Goal: Task Accomplishment & Management: Complete application form

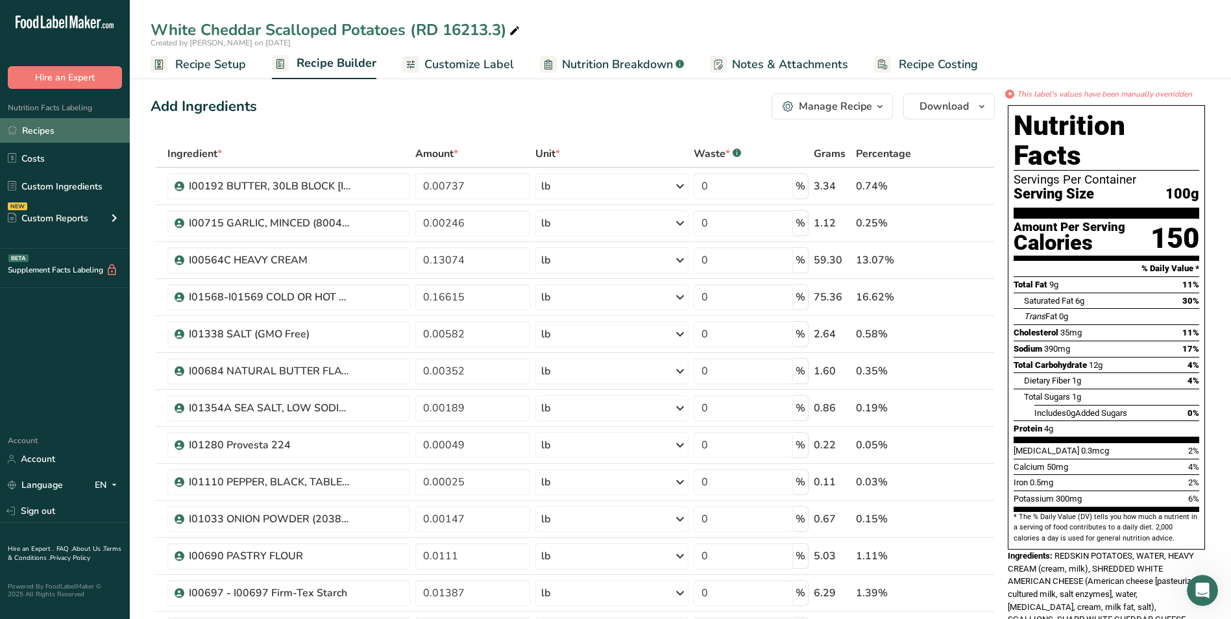
click at [100, 132] on link "Recipes" at bounding box center [65, 130] width 130 height 25
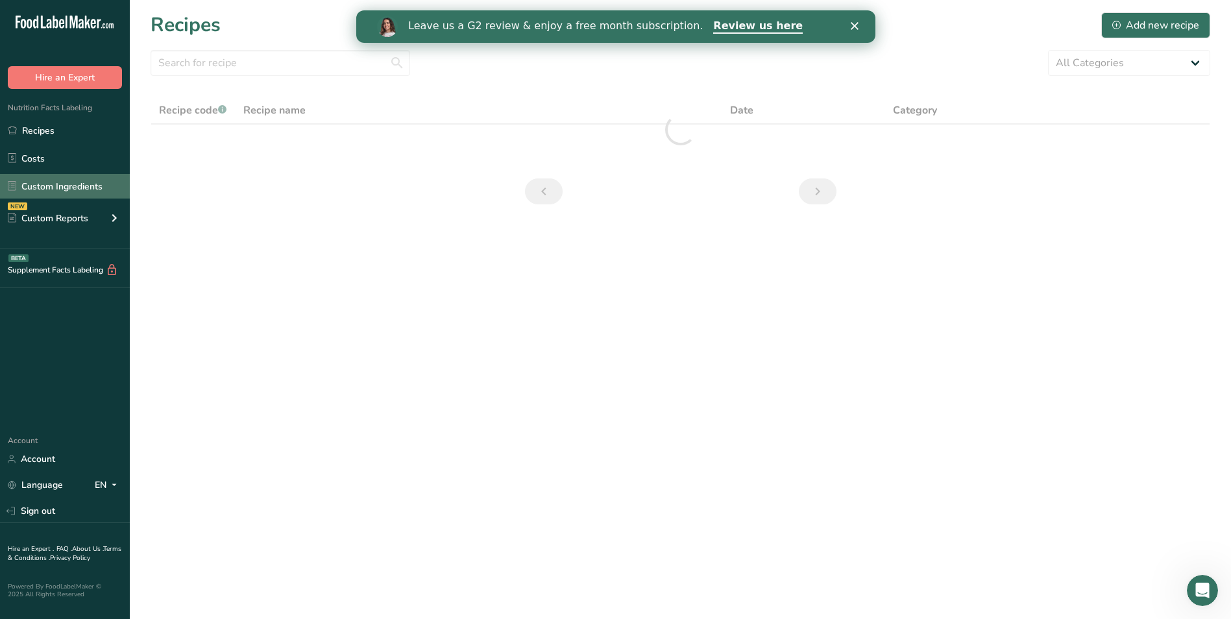
click at [99, 185] on link "Custom Ingredients" at bounding box center [65, 186] width 130 height 25
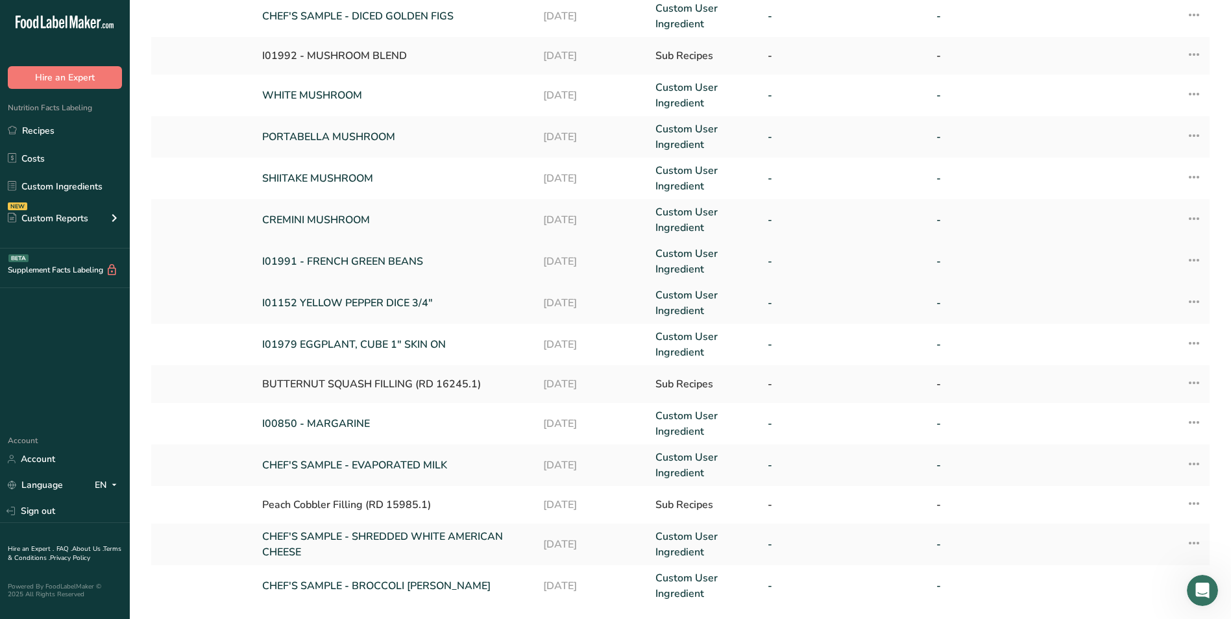
scroll to position [214, 0]
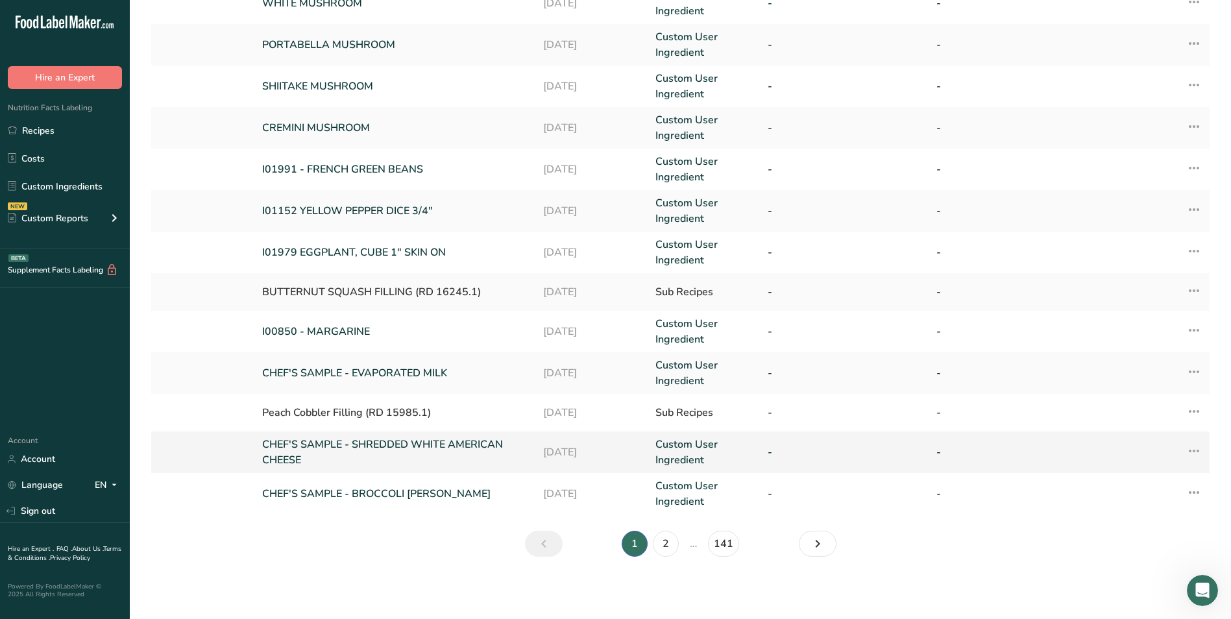
click at [449, 451] on link "CHEF'S SAMPLE - SHREDDED WHITE AMERICAN CHEESE" at bounding box center [394, 452] width 265 height 31
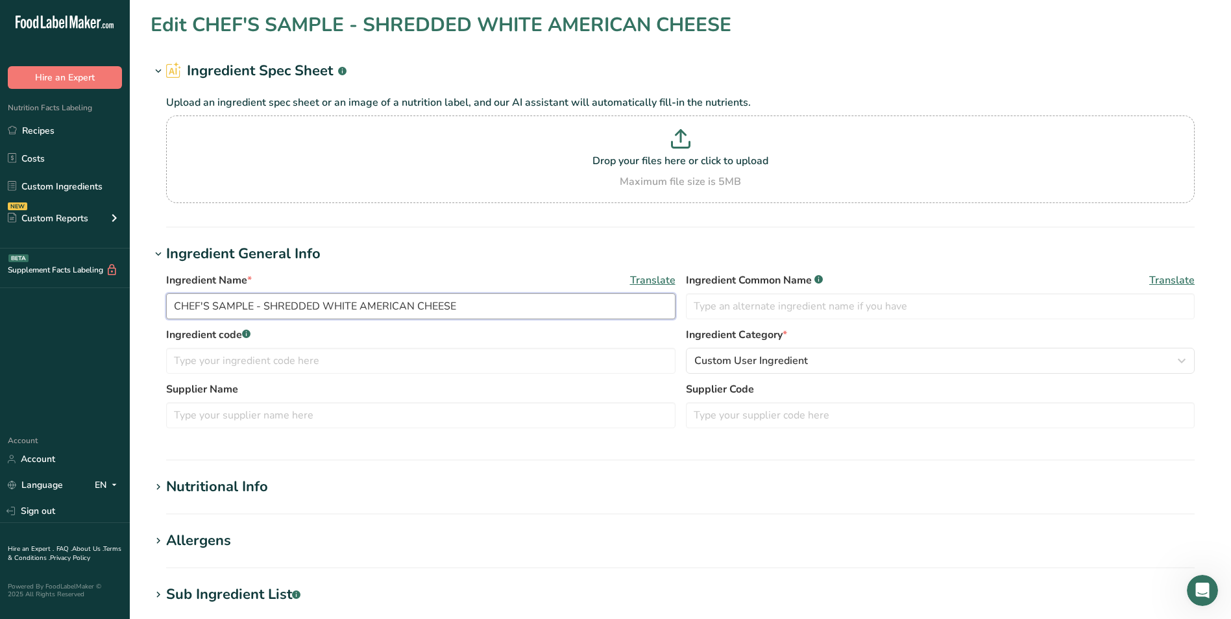
click at [252, 304] on input "CHEF'S SAMPLE - SHREDDED WHITE AMERICAN CHEESE" at bounding box center [420, 306] width 509 height 26
type input "I01664 - SHREDDED WHITE AMERICAN CHEESE"
click at [742, 308] on input "text" at bounding box center [940, 306] width 509 height 26
type input "S"
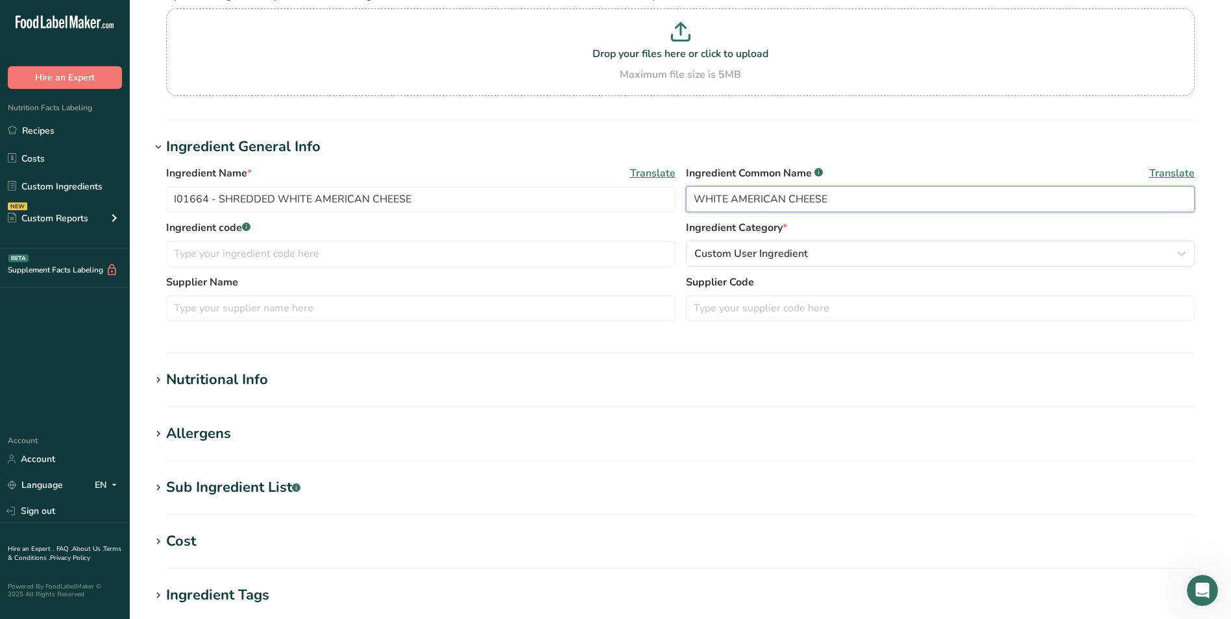
scroll to position [130, 0]
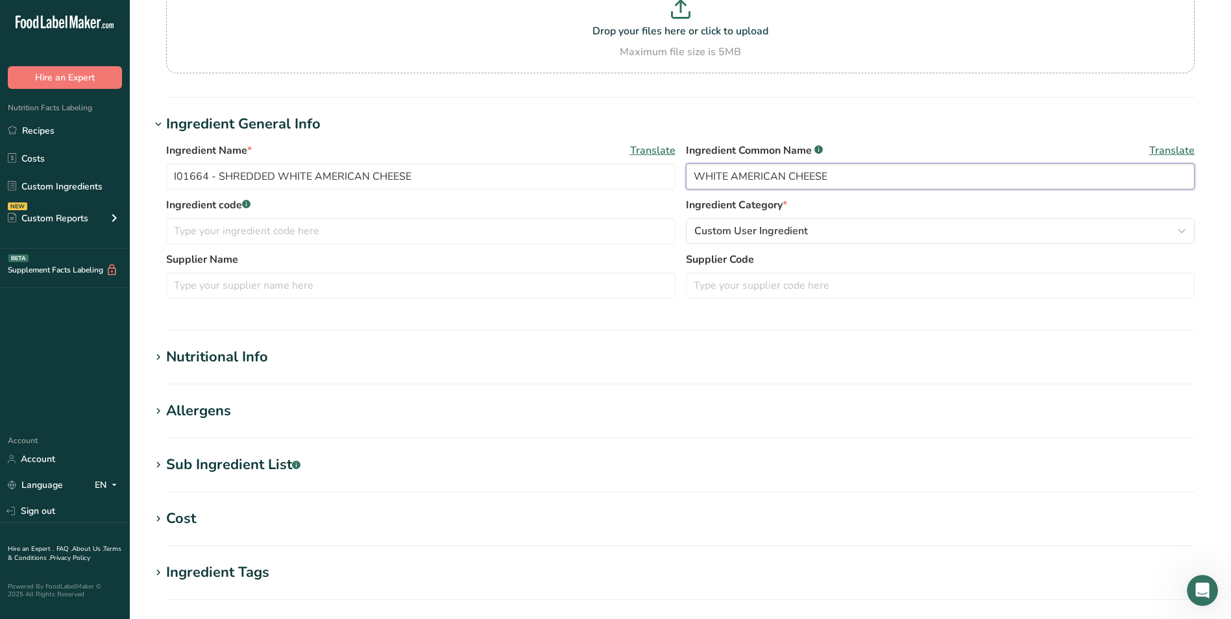
type input "WHITE AMERICAN CHEESE"
click at [236, 463] on div "Sub Ingredient List .a-a{fill:#347362;}.b-a{fill:#fff;}" at bounding box center [233, 464] width 134 height 21
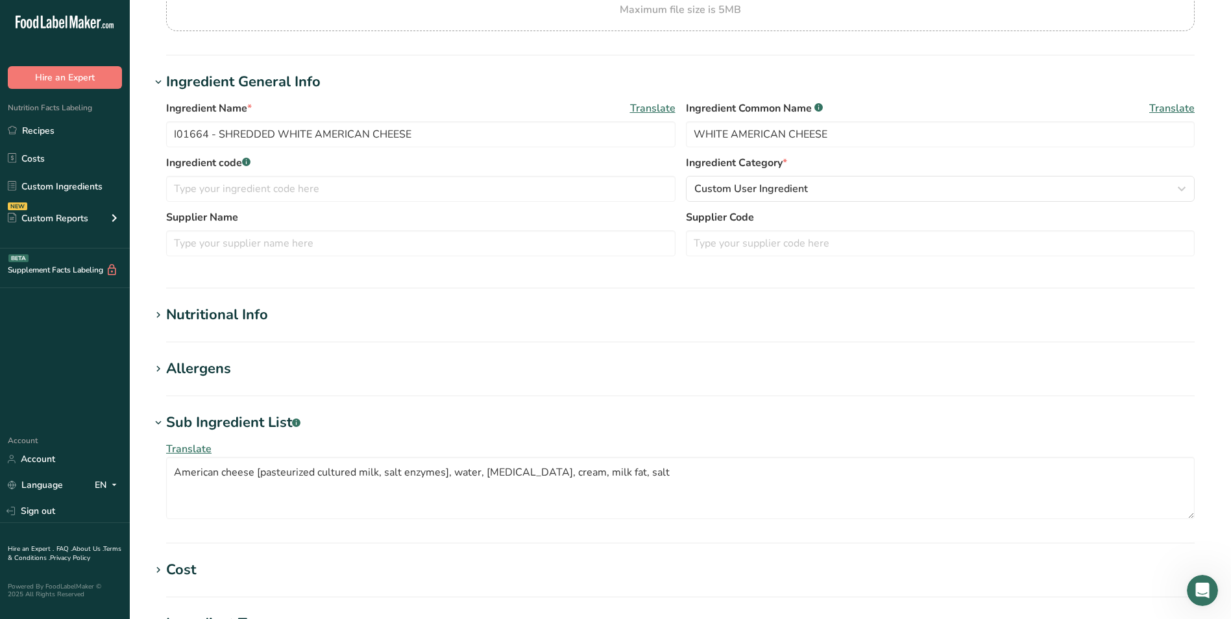
scroll to position [195, 0]
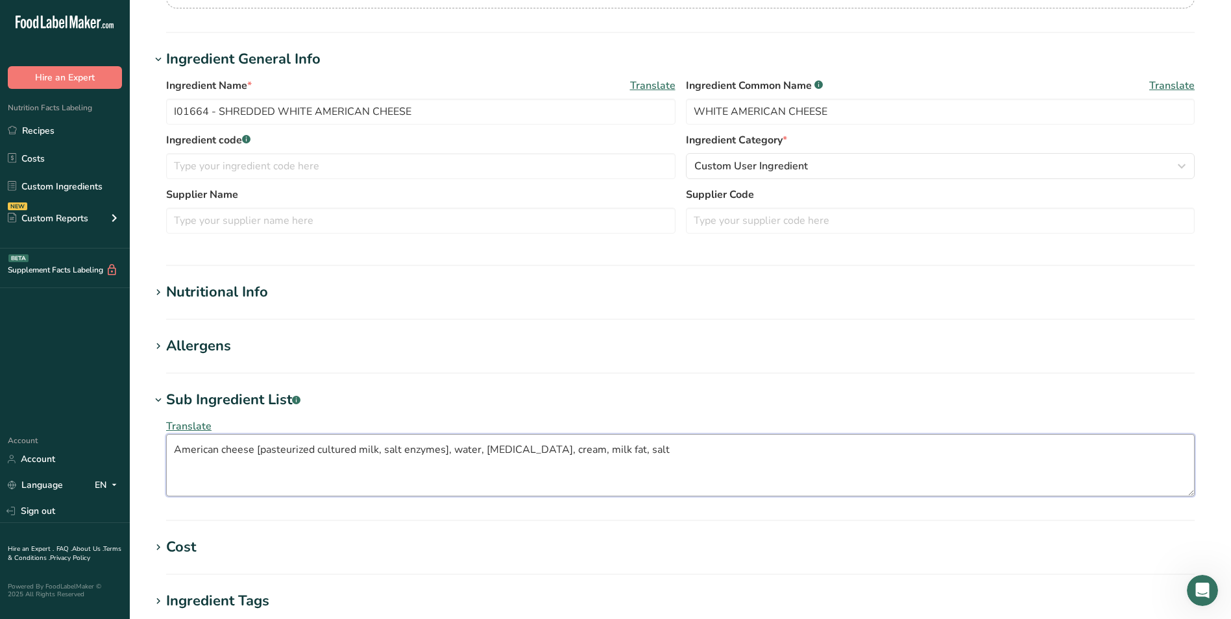
click at [260, 452] on textarea "American cheese [pasteurized cultured milk, salt enzymes], water, [MEDICAL_DATA…" at bounding box center [680, 465] width 1029 height 62
click at [448, 452] on textarea "American cheese [{pasteurized cultured milk, salt enzymes], water, [MEDICAL_DAT…" at bounding box center [680, 465] width 1029 height 62
click at [676, 452] on textarea "American cheese [{pasteurized cultured milk, salt enzymes}, water, [MEDICAL_DAT…" at bounding box center [680, 465] width 1029 height 62
type textarea "American cheese [{pasteurized cultured milk, salt enzymes}, water, [MEDICAL_DAT…"
click at [210, 335] on section "Edit I01664 - SHREDDED WHITE AMERICAN CHEESE Ingredient Spec Sheet .a-a{fill:#3…" at bounding box center [680, 328] width 1101 height 1047
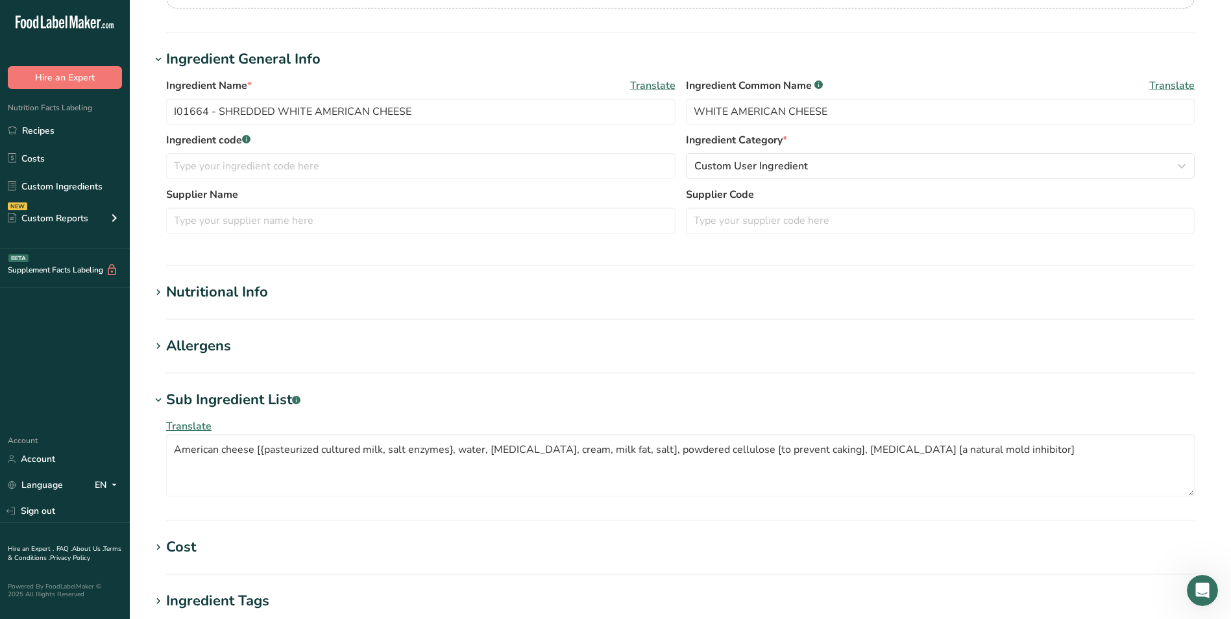
click at [210, 346] on div "Allergens" at bounding box center [198, 346] width 65 height 21
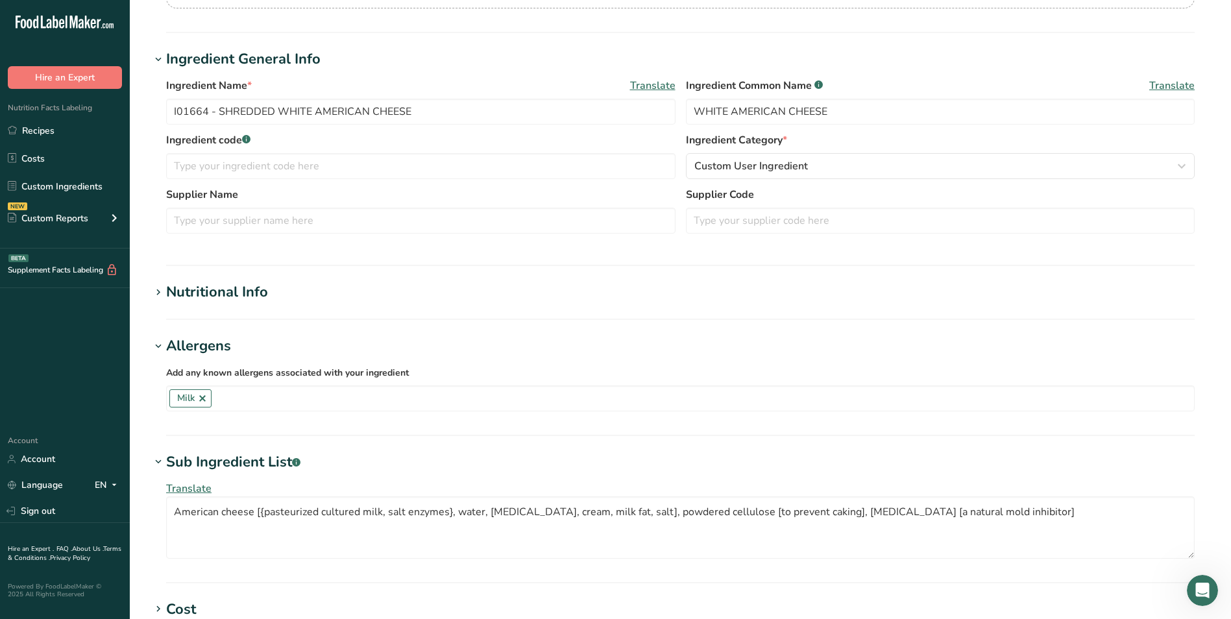
click at [210, 346] on div "Allergens" at bounding box center [198, 346] width 65 height 21
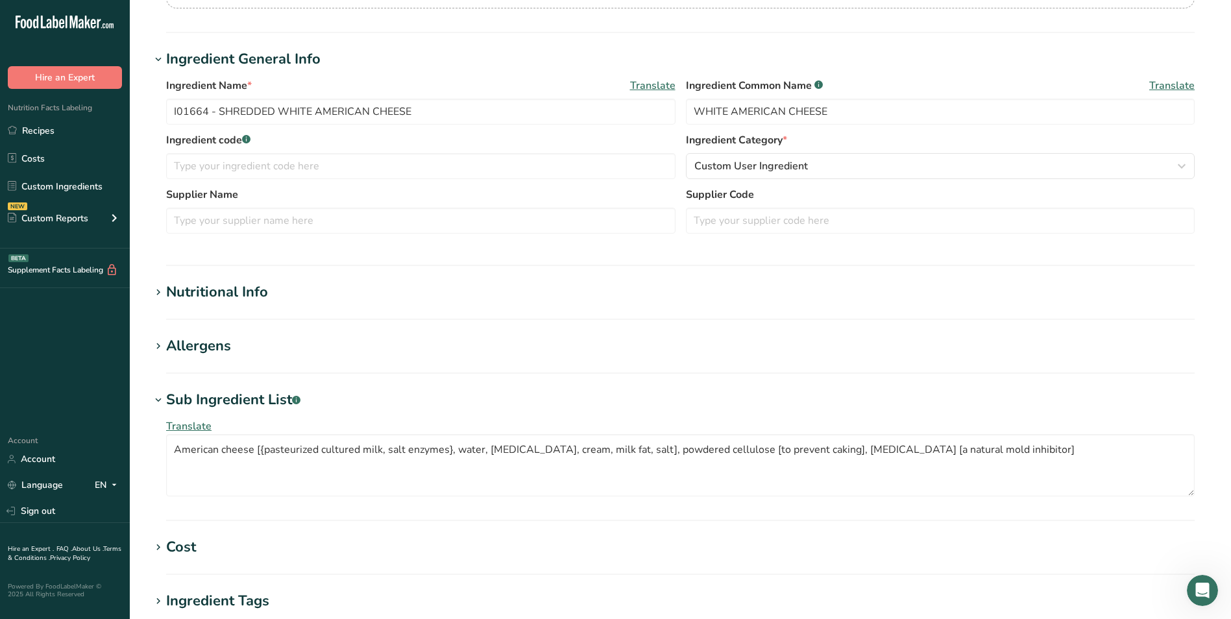
click at [258, 407] on div "Sub Ingredient List .a-a{fill:#347362;}.b-a{fill:#fff;}" at bounding box center [233, 399] width 134 height 21
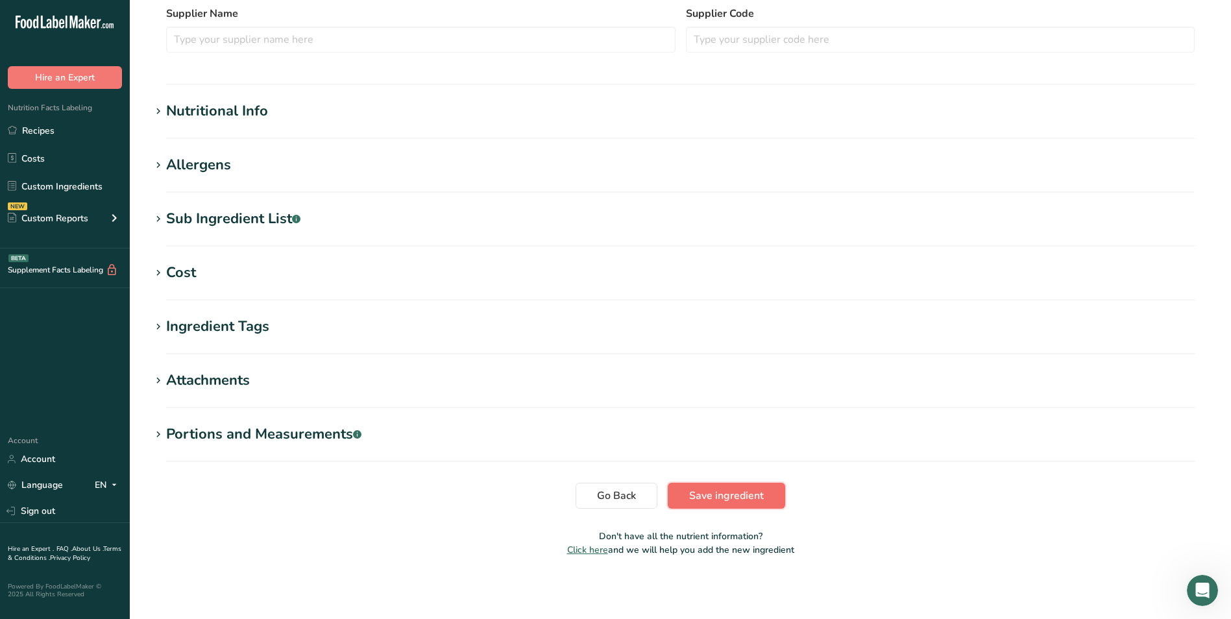
click at [682, 504] on button "Save ingredient" at bounding box center [726, 496] width 117 height 26
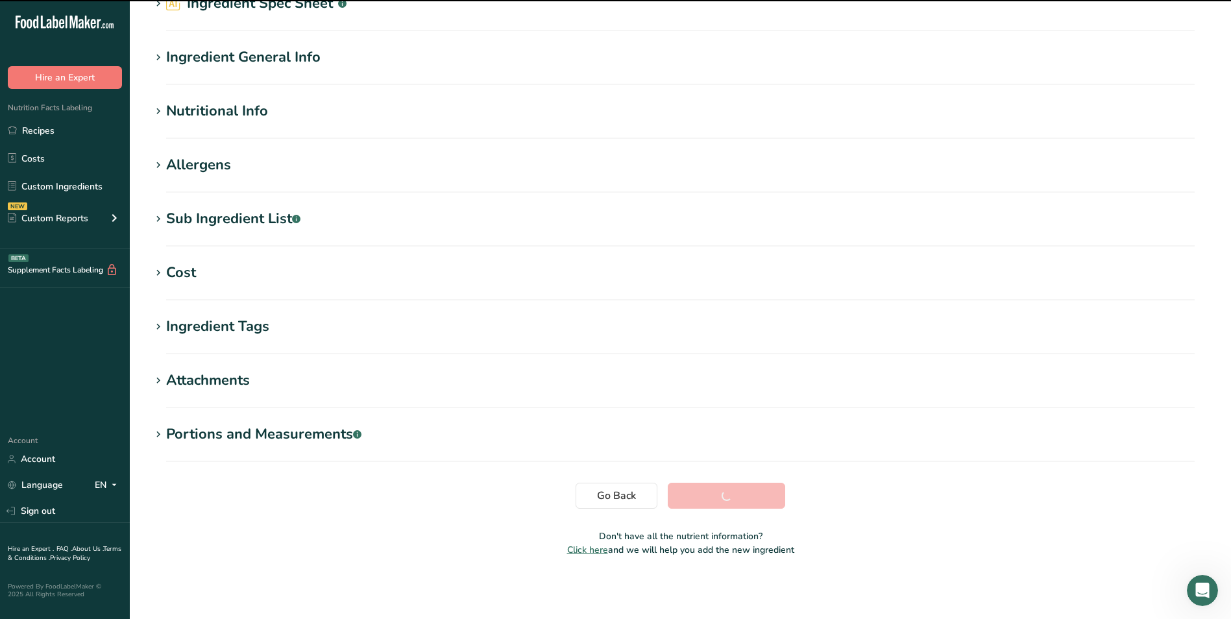
scroll to position [68, 0]
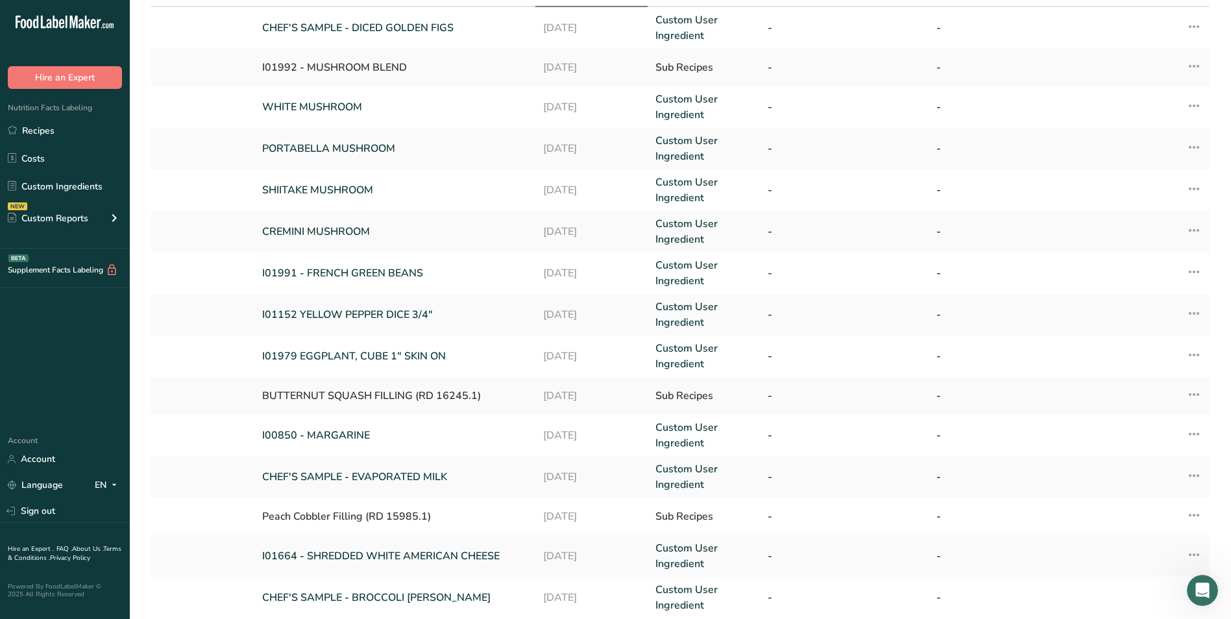
scroll to position [195, 0]
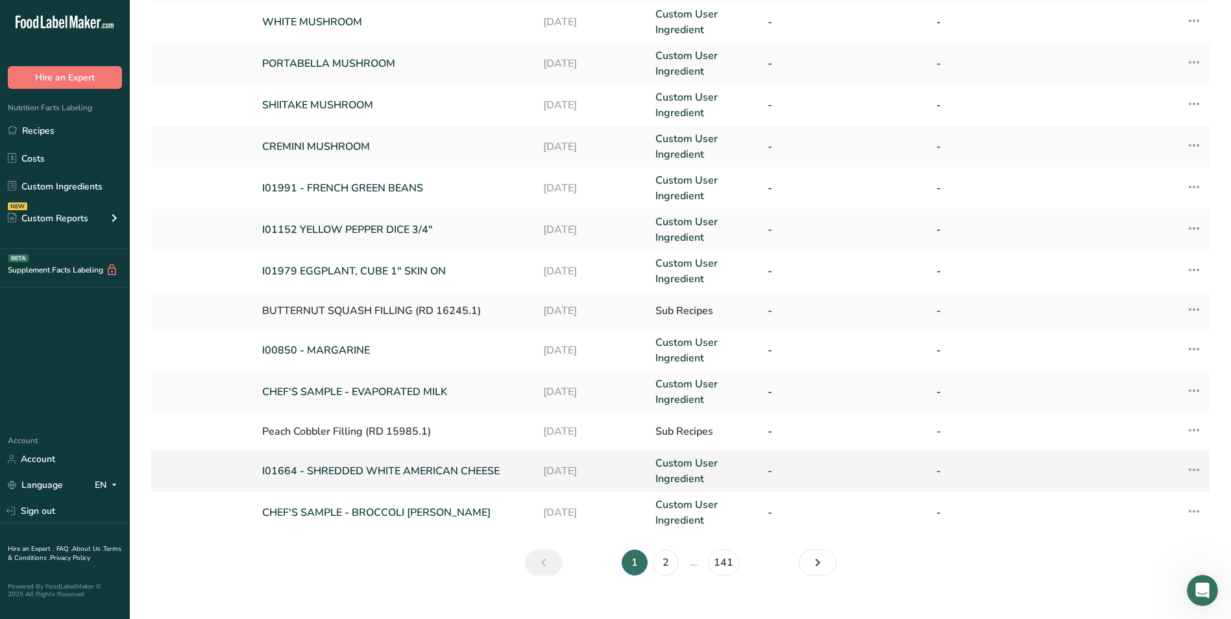
click at [487, 465] on link "I01664 - SHREDDED WHITE AMERICAN CHEESE" at bounding box center [394, 471] width 265 height 16
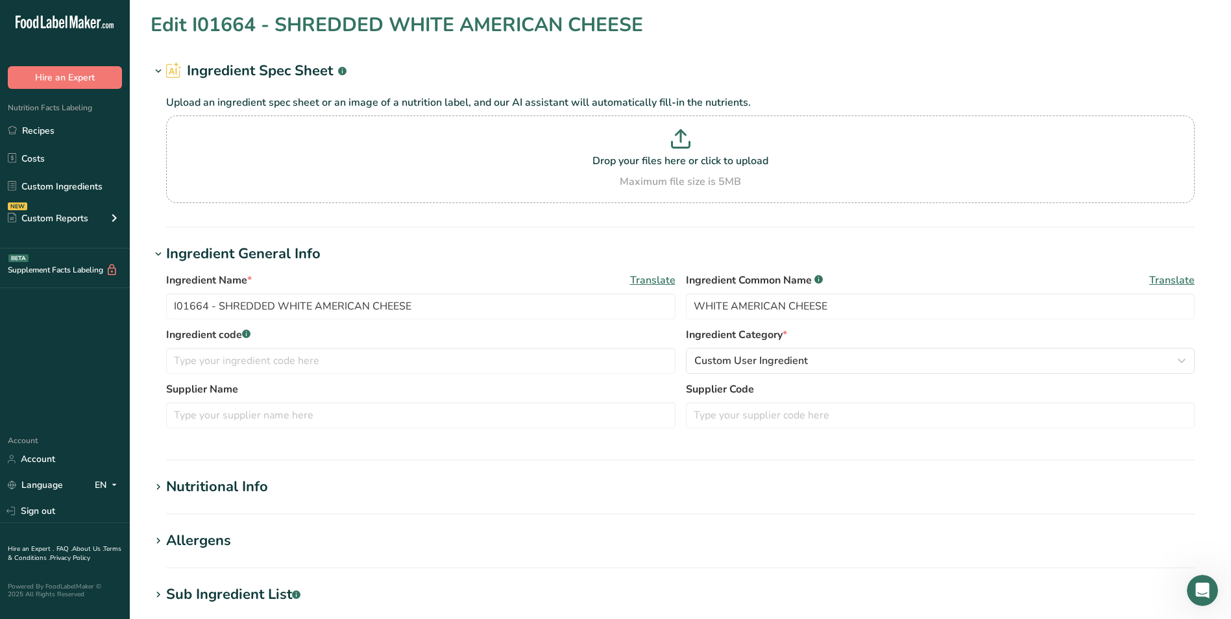
scroll to position [130, 0]
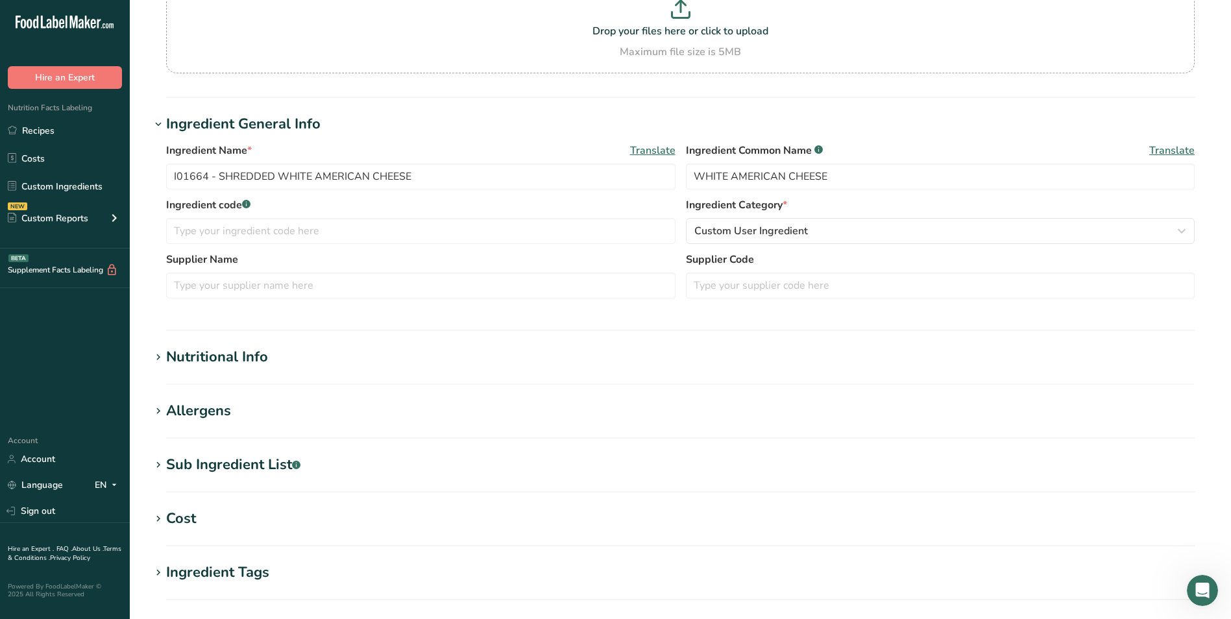
click at [234, 463] on div "Sub Ingredient List .a-a{fill:#347362;}.b-a{fill:#fff;}" at bounding box center [233, 464] width 134 height 21
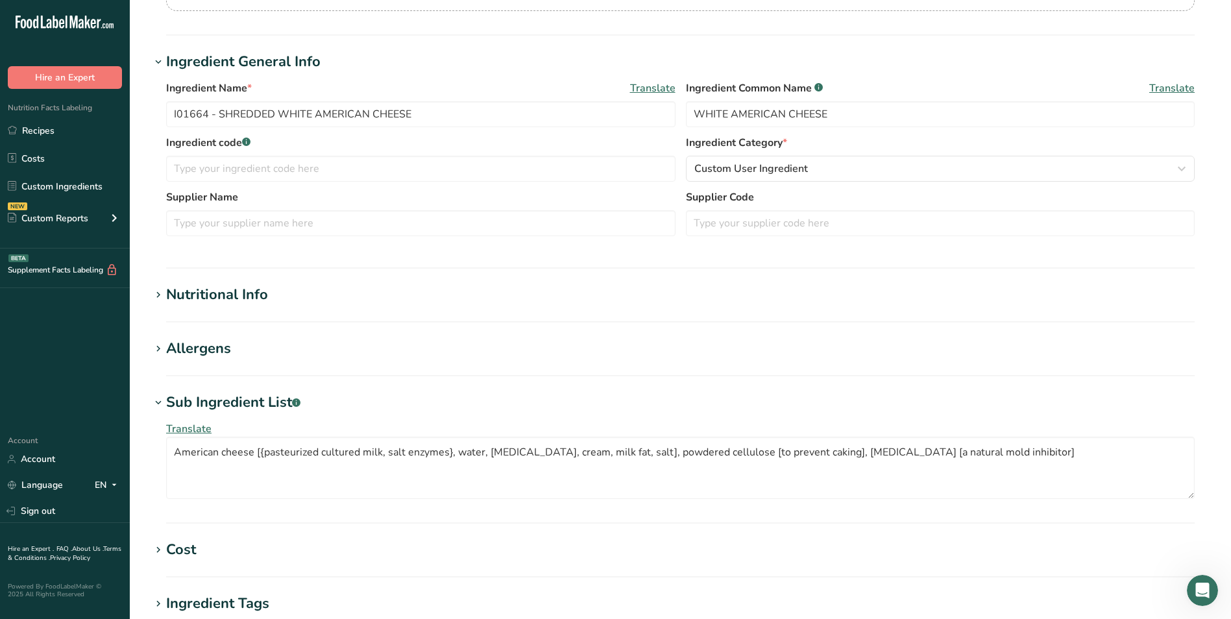
scroll to position [195, 0]
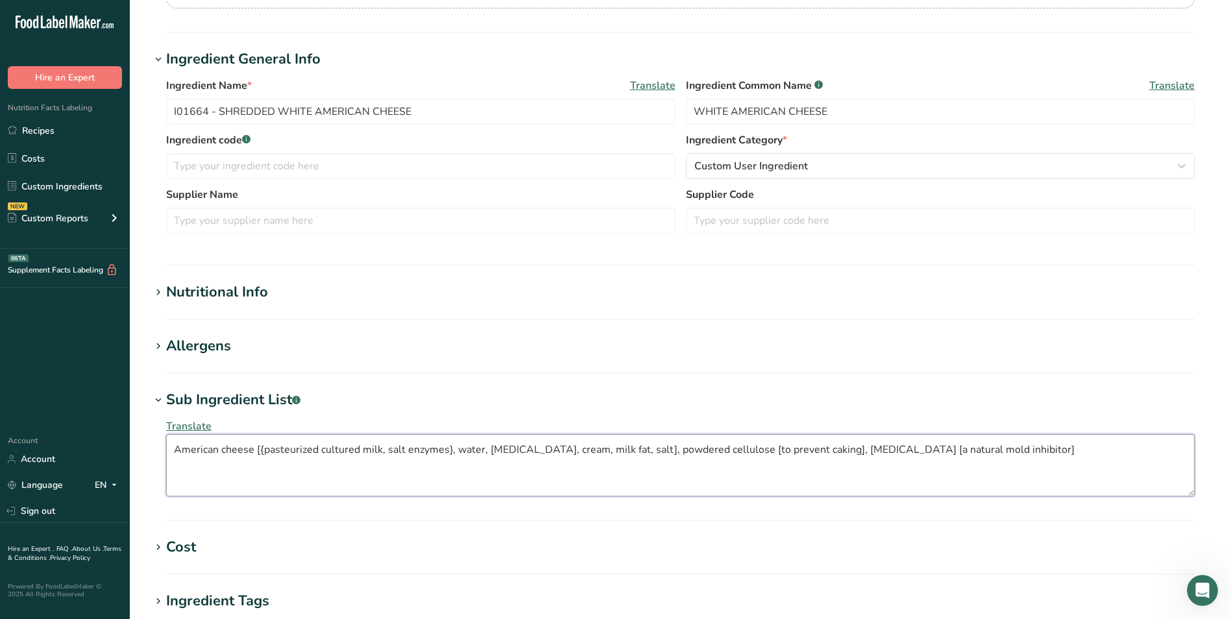
drag, startPoint x: 1044, startPoint y: 455, endPoint x: 164, endPoint y: 463, distance: 880.1
click at [164, 463] on div "Translate American cheese [{pasteurized cultured milk, salt enzymes}, water, [M…" at bounding box center [681, 457] width 1060 height 93
click at [73, 126] on link "Recipes" at bounding box center [65, 130] width 130 height 25
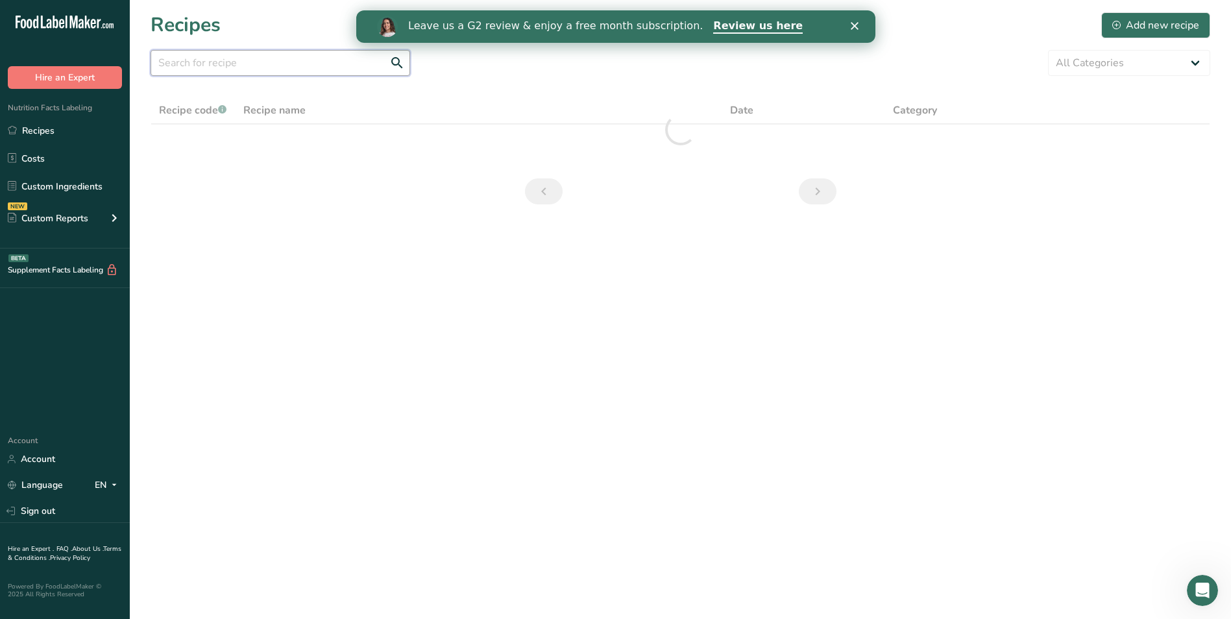
click at [217, 64] on input "text" at bounding box center [281, 63] width 260 height 26
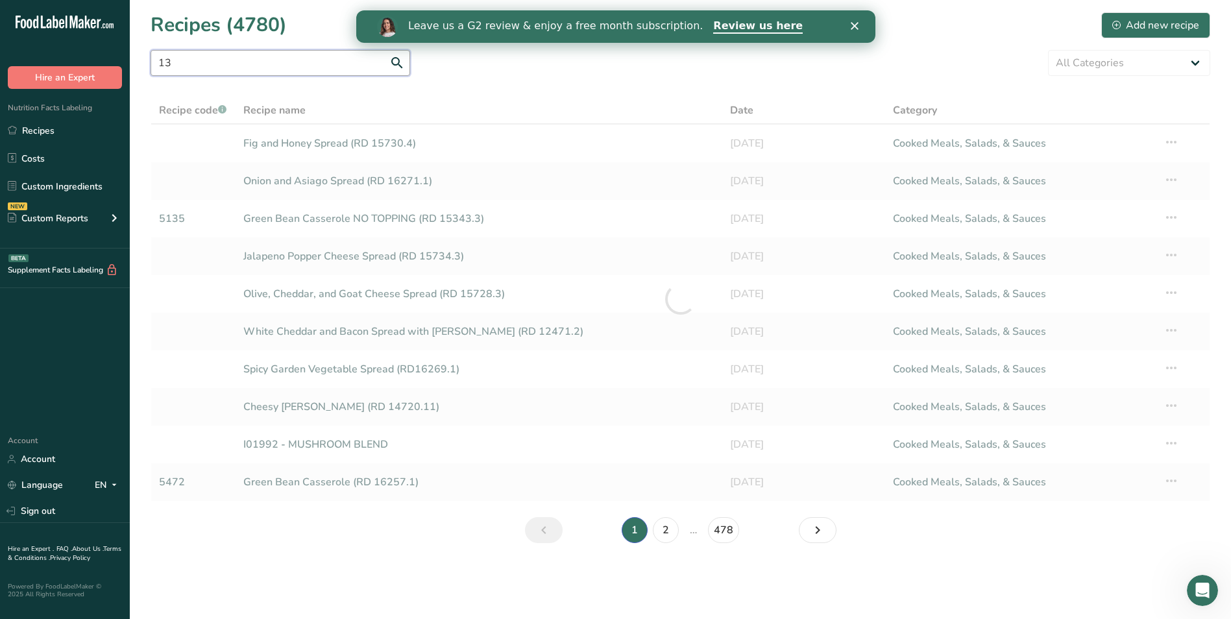
type input "1"
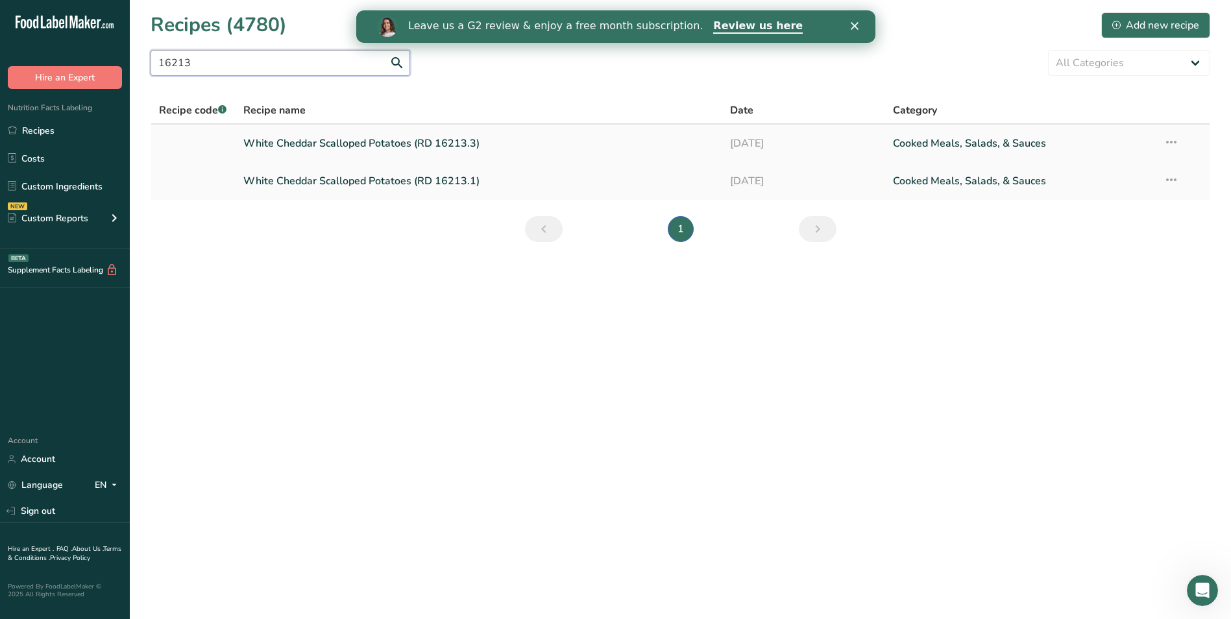
type input "16213"
click at [297, 154] on link "White Cheddar Scalloped Potatoes (RD 16213.3)" at bounding box center [479, 143] width 472 height 27
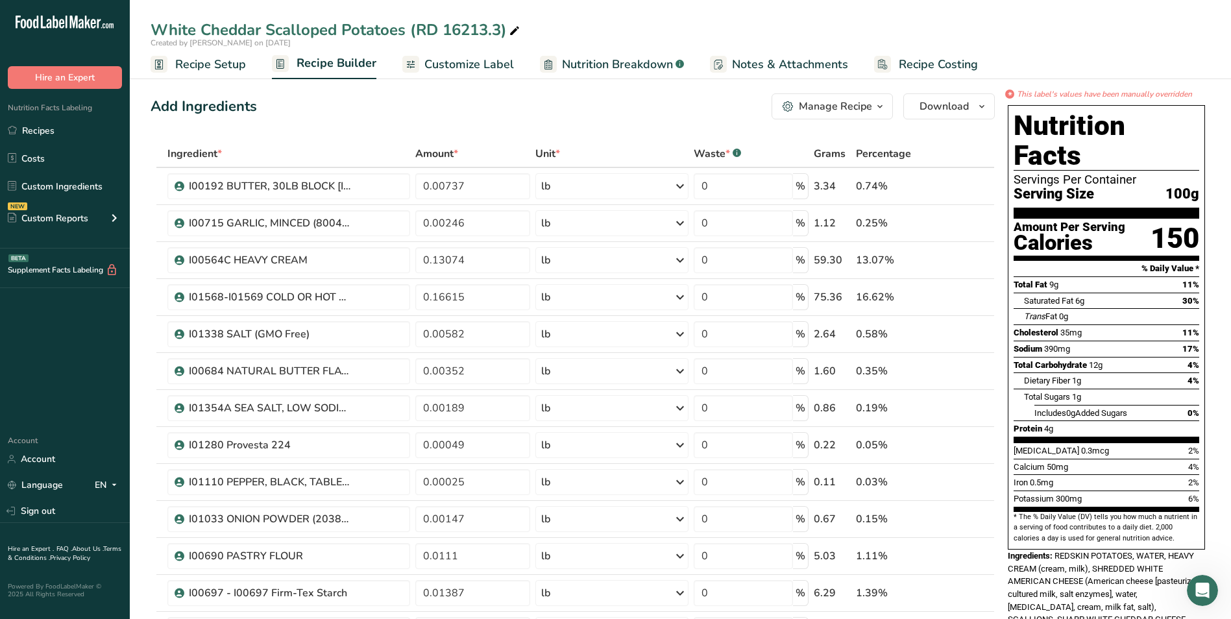
click at [497, 66] on span "Customize Label" at bounding box center [469, 65] width 90 height 18
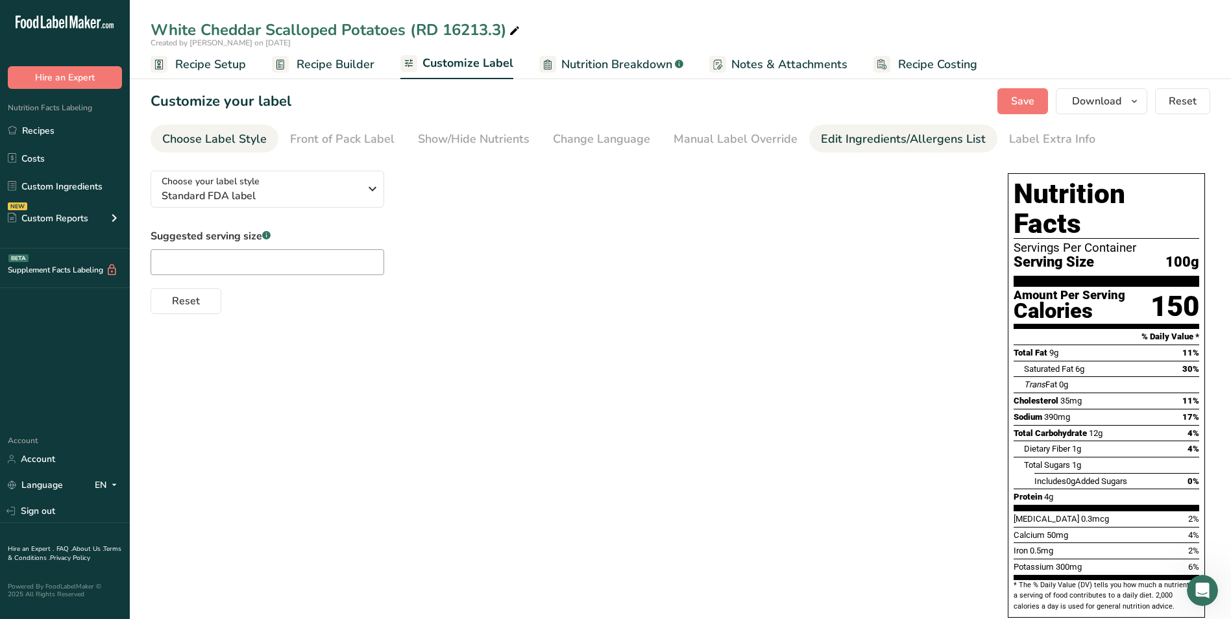
click at [826, 140] on div "Edit Ingredients/Allergens List" at bounding box center [903, 139] width 165 height 18
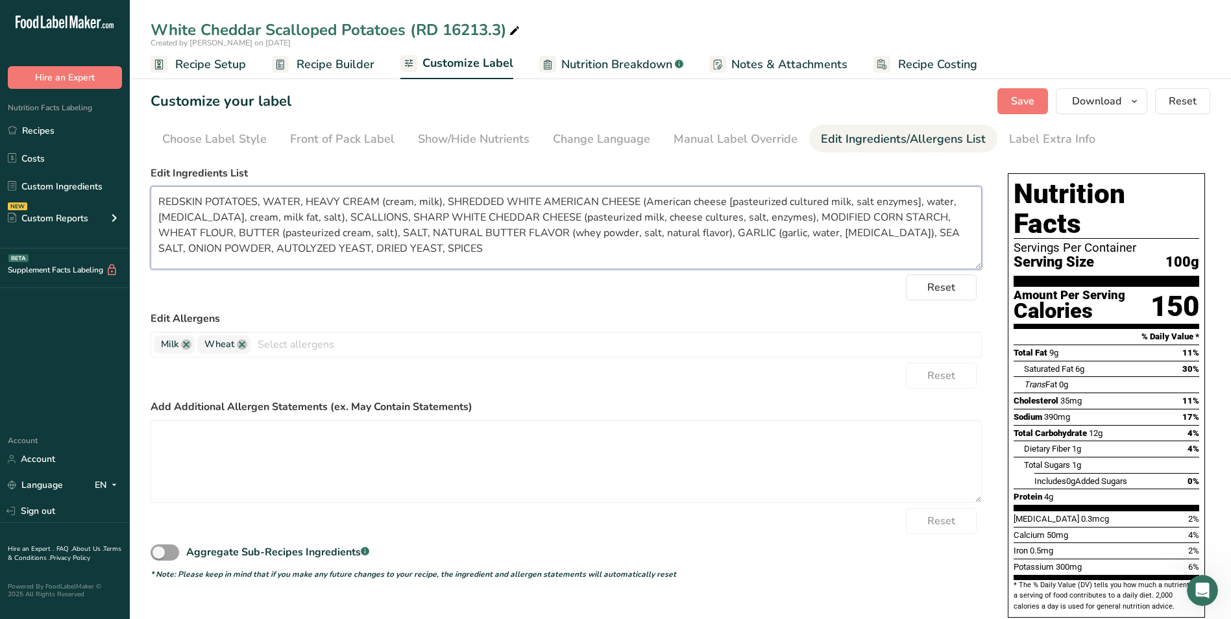
click at [343, 219] on textarea "REDSKIN POTATOES, WATER, HEAVY CREAM (cream, milk), SHREDDED WHITE AMERICAN CHE…" at bounding box center [566, 227] width 831 height 83
paste textarea "American cheese [{pasteurized cultured milk, salt enzymes}, water, [MEDICAL_DAT…"
click at [639, 203] on textarea "REDSKIN POTATOES, WATER, HEAVY CREAM (cream, milk), SHREDDED WHITE AMERICAN CHE…" at bounding box center [566, 227] width 831 height 83
click at [700, 220] on textarea "REDSKIN POTATOES, WATER, HEAVY CREAM (cream, milk), SHREDDED WHITE AMERICAN CHE…" at bounding box center [566, 227] width 831 height 83
type textarea "REDSKIN POTATOES, WATER, HEAVY CREAM (cream, milk), SHREDDED WHITE AMERICAN CHE…"
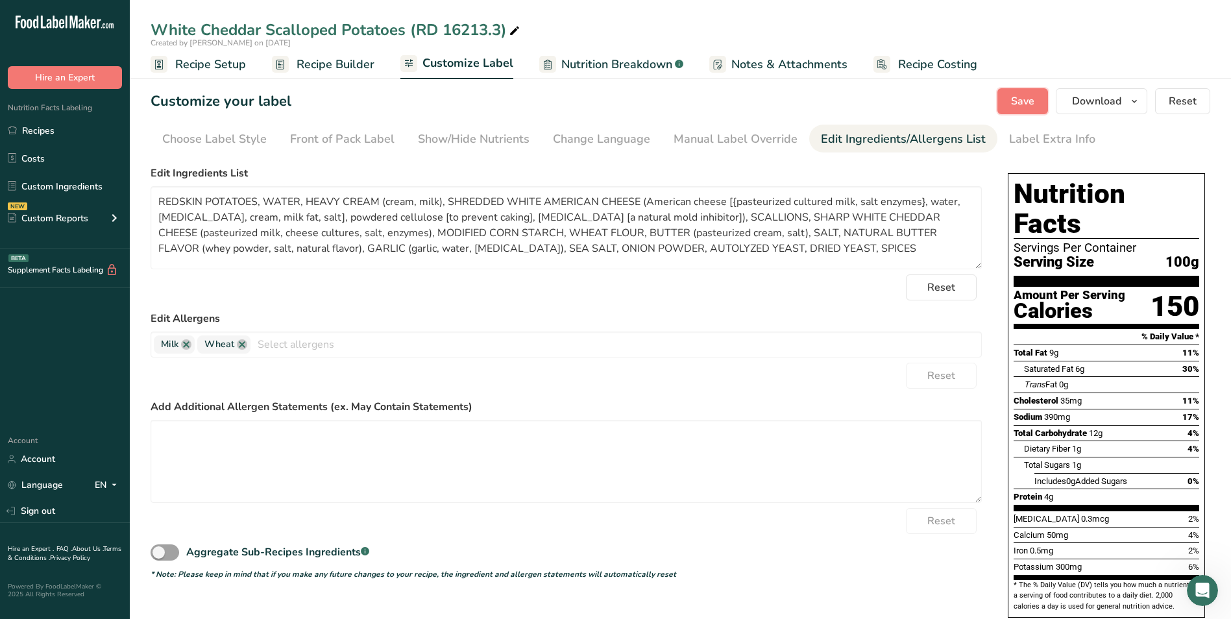
click at [1039, 101] on button "Save" at bounding box center [1023, 101] width 51 height 26
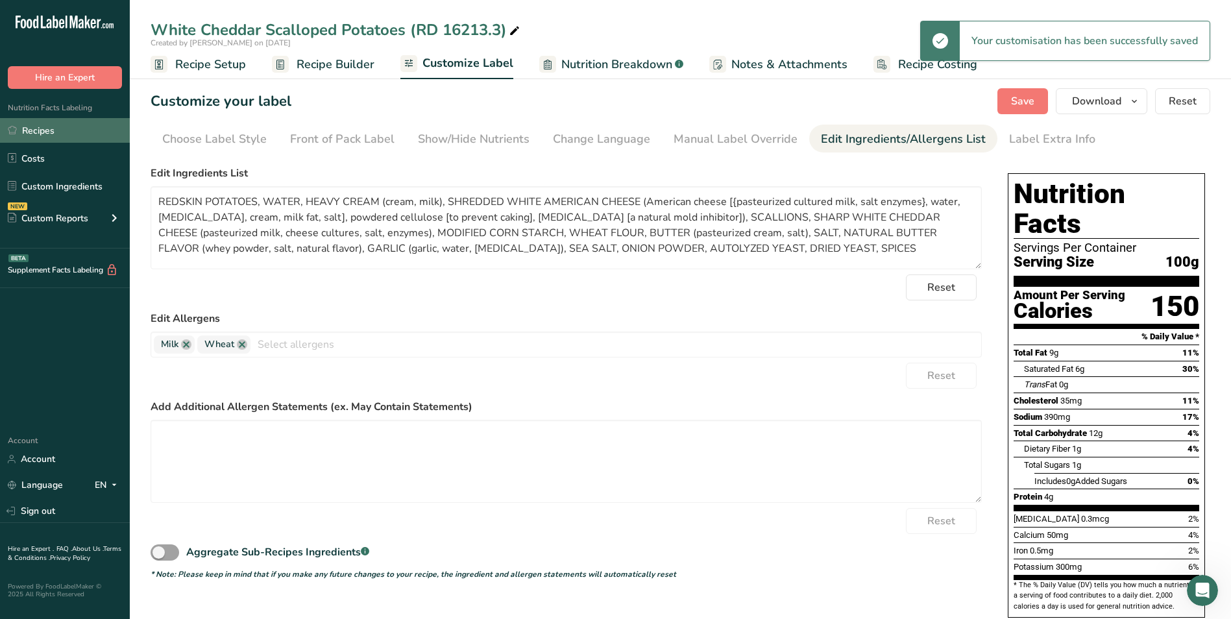
click at [84, 128] on link "Recipes" at bounding box center [65, 130] width 130 height 25
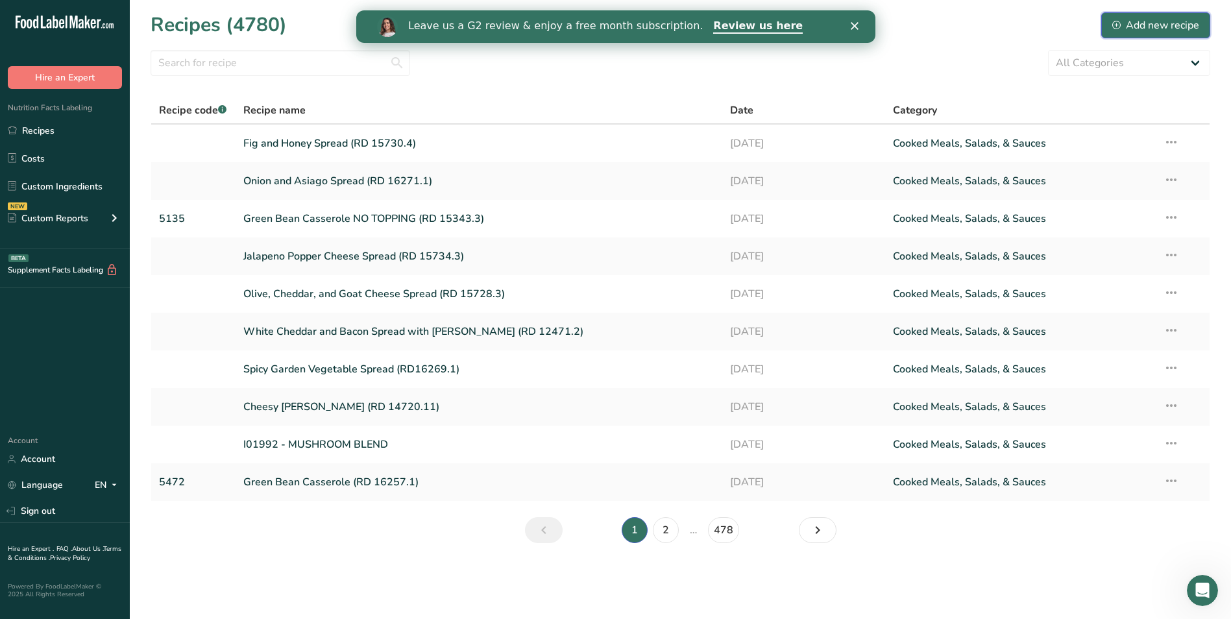
click at [1130, 16] on button "Add new recipe" at bounding box center [1155, 25] width 109 height 26
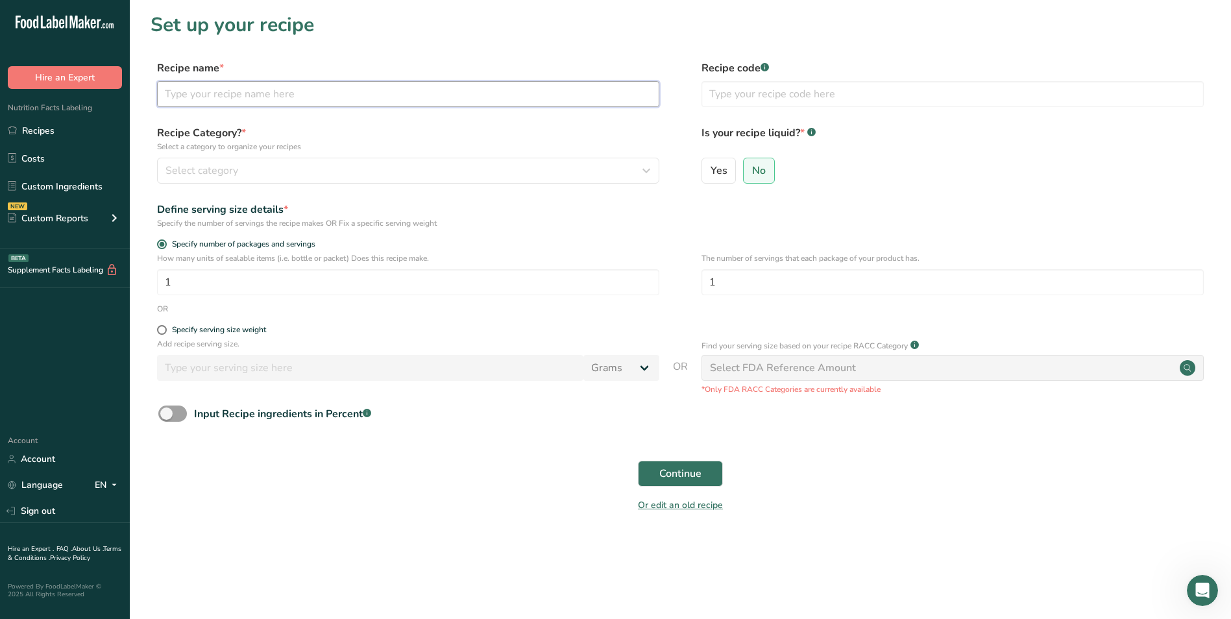
click at [478, 85] on input "text" at bounding box center [408, 94] width 502 height 26
type input "Ratatouille (8704.9)"
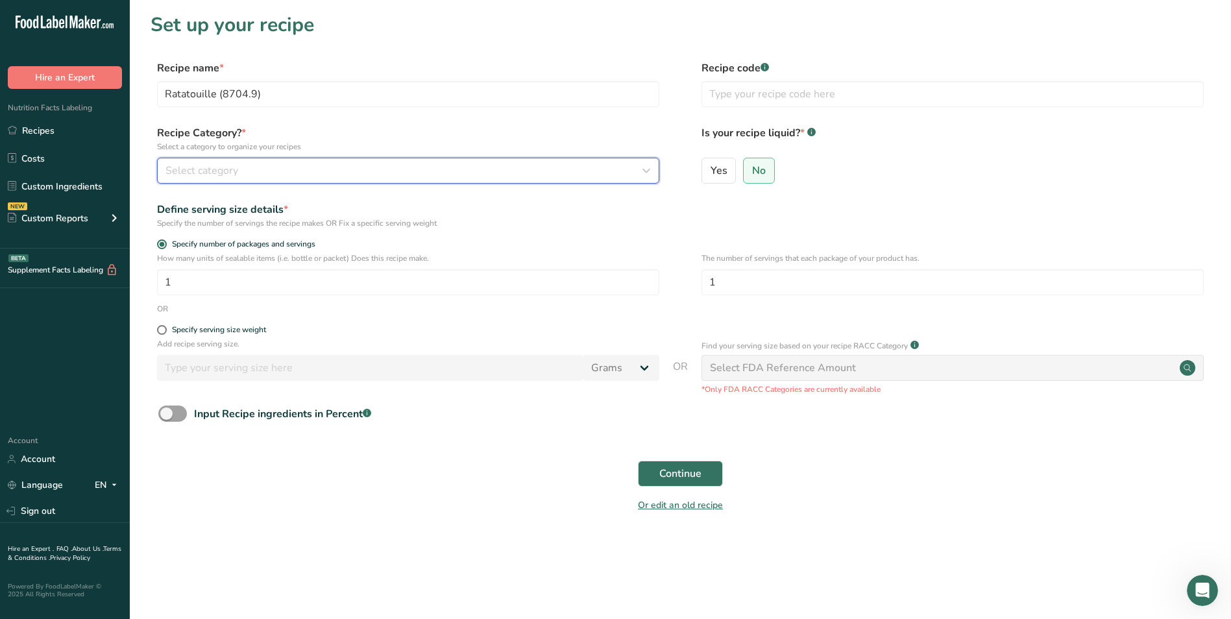
click at [447, 173] on div "Select category" at bounding box center [405, 171] width 478 height 16
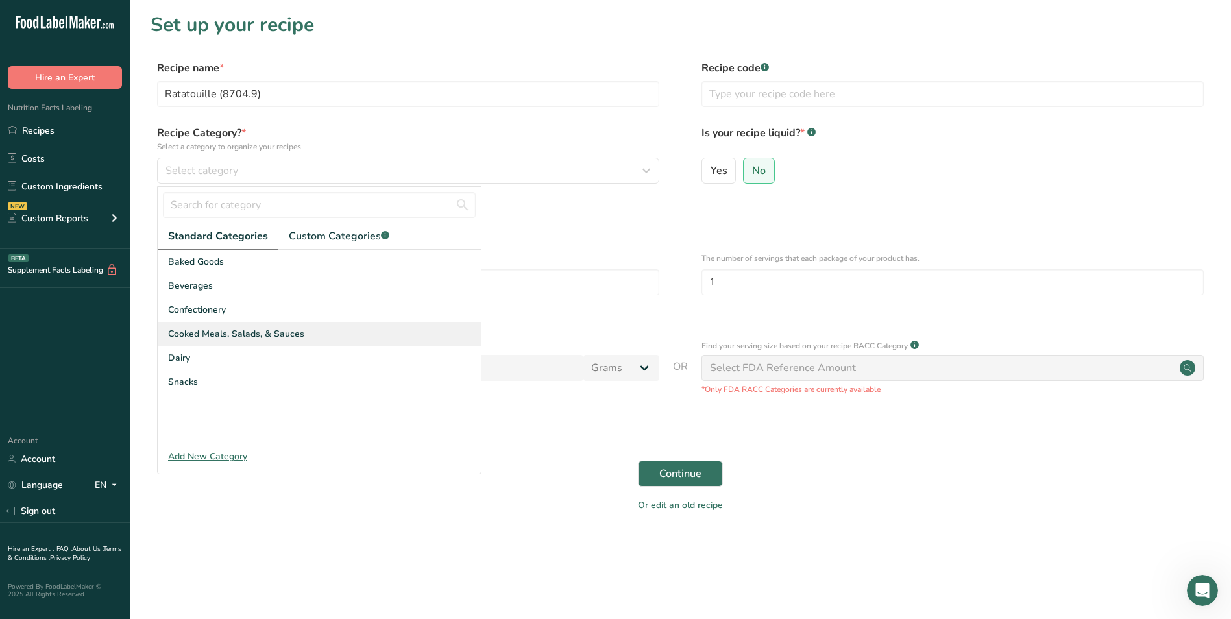
click at [332, 326] on div "Cooked Meals, Salads, & Sauces" at bounding box center [319, 334] width 323 height 24
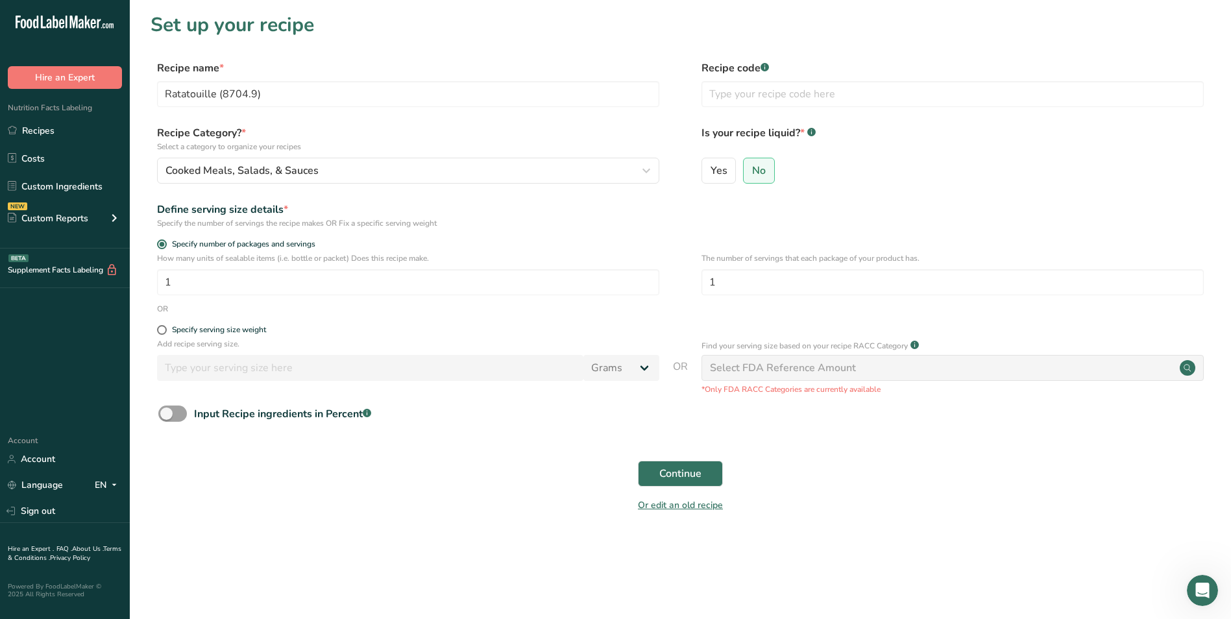
click at [256, 335] on div "Specify serving size weight" at bounding box center [408, 331] width 502 height 13
click at [264, 332] on div "Specify serving size weight" at bounding box center [219, 330] width 94 height 10
click at [166, 332] on input "Specify serving size weight" at bounding box center [161, 330] width 8 height 8
radio input "true"
radio input "false"
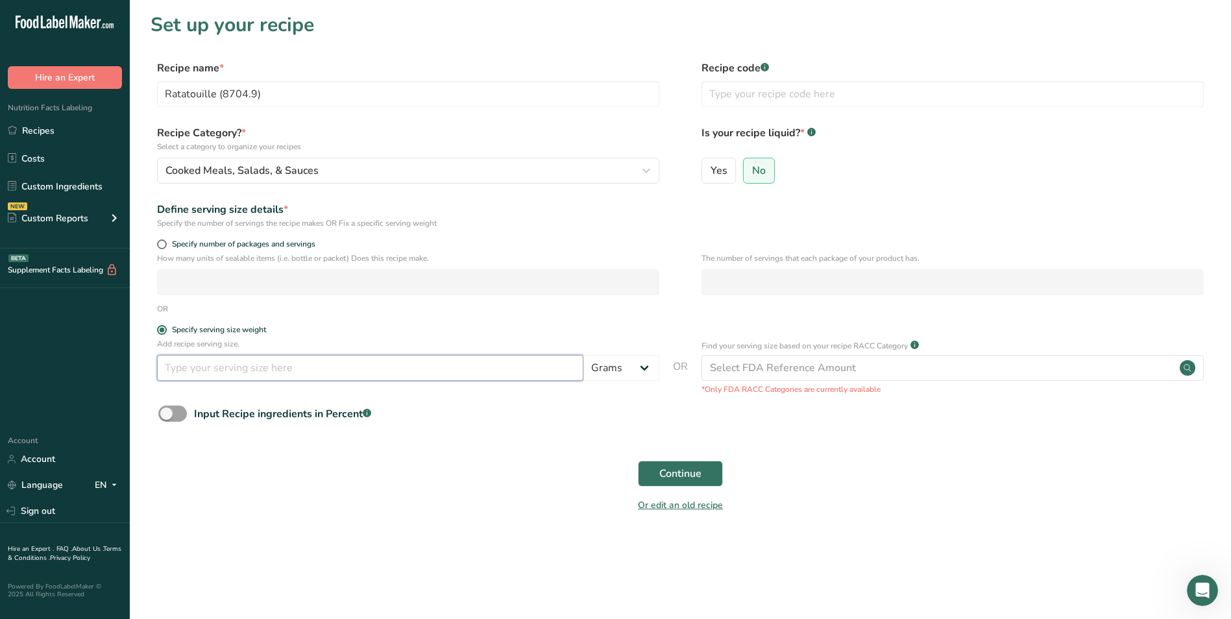
click at [274, 372] on input "number" at bounding box center [370, 368] width 426 height 26
type input "100"
click at [649, 465] on button "Continue" at bounding box center [680, 474] width 85 height 26
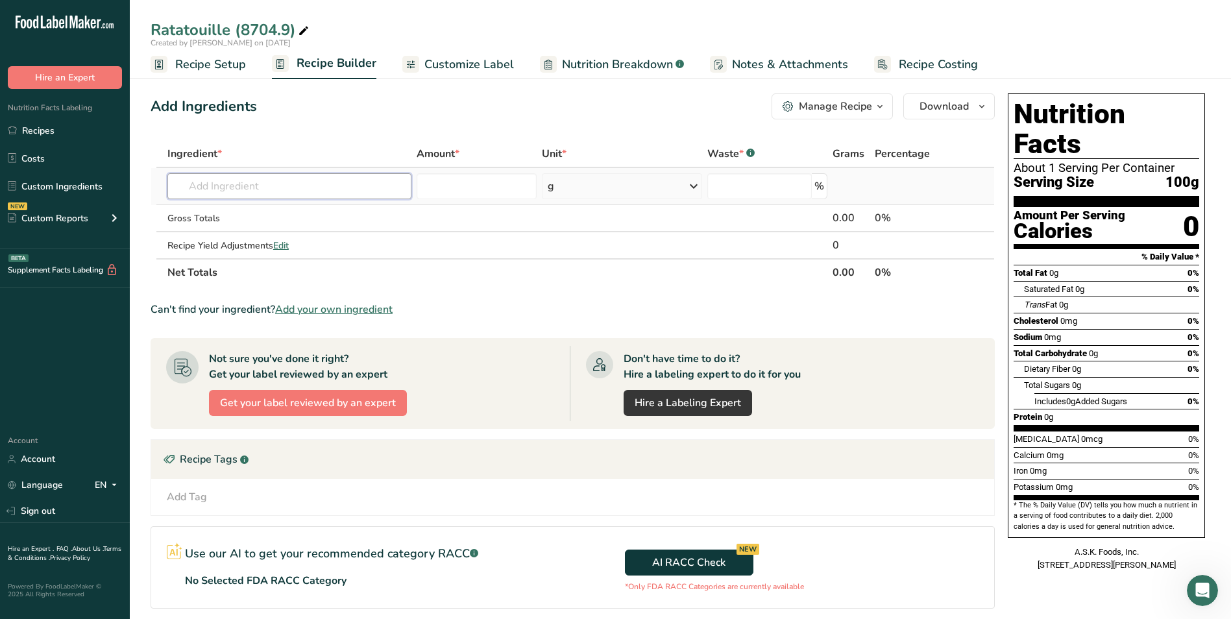
click at [269, 190] on input "text" at bounding box center [289, 186] width 244 height 26
click at [304, 31] on icon at bounding box center [304, 31] width 12 height 18
click at [238, 28] on input "Ratatouille (8704.9)" at bounding box center [681, 29] width 1060 height 23
type input "Ratatouille (RD# 8704.9)"
click at [228, 193] on input "text" at bounding box center [289, 186] width 244 height 26
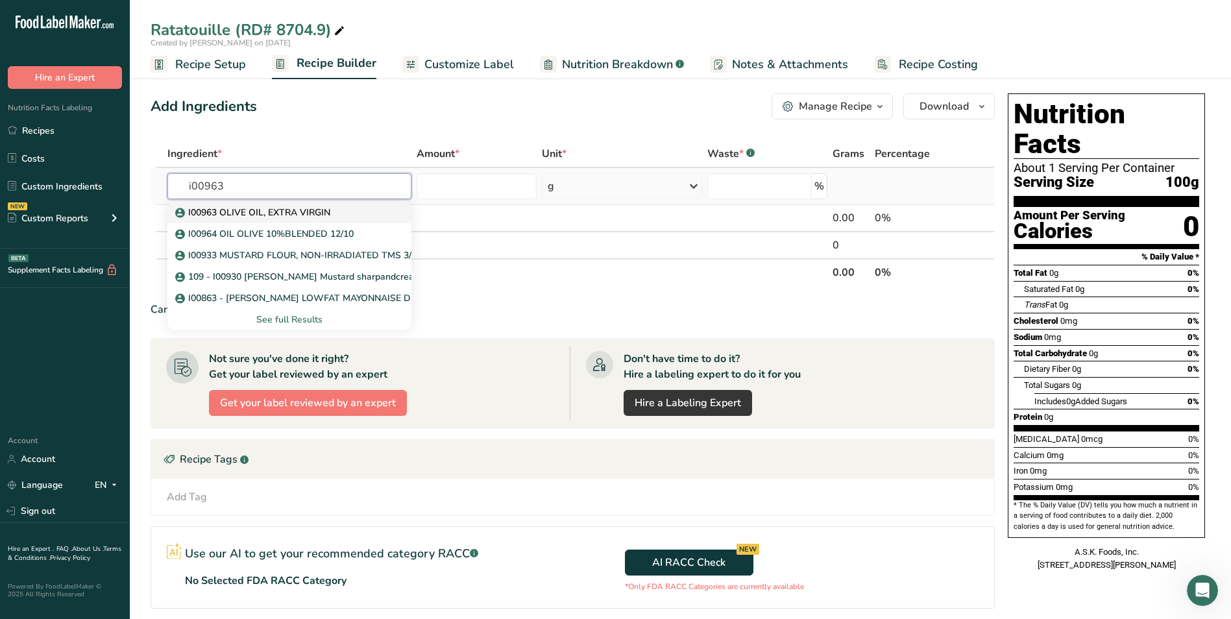
type input "i00963"
click at [370, 205] on link "I00963 OLIVE OIL, EXTRA VIRGIN" at bounding box center [289, 212] width 244 height 21
type input "I00963 OLIVE OIL, EXTRA VIRGIN"
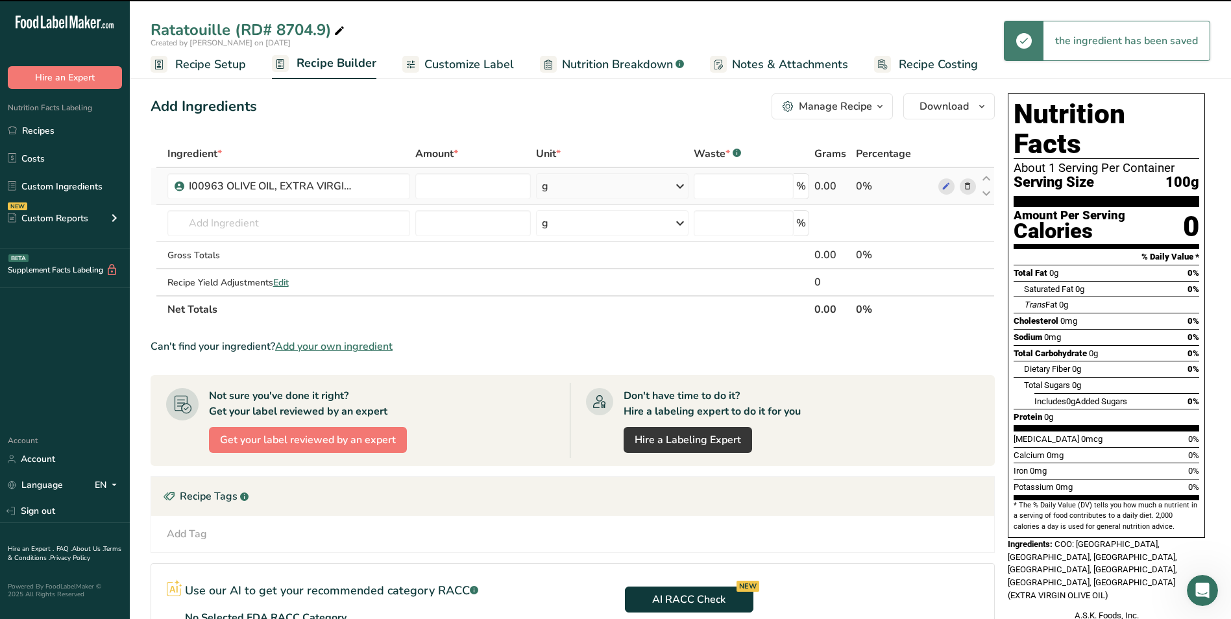
type input "0"
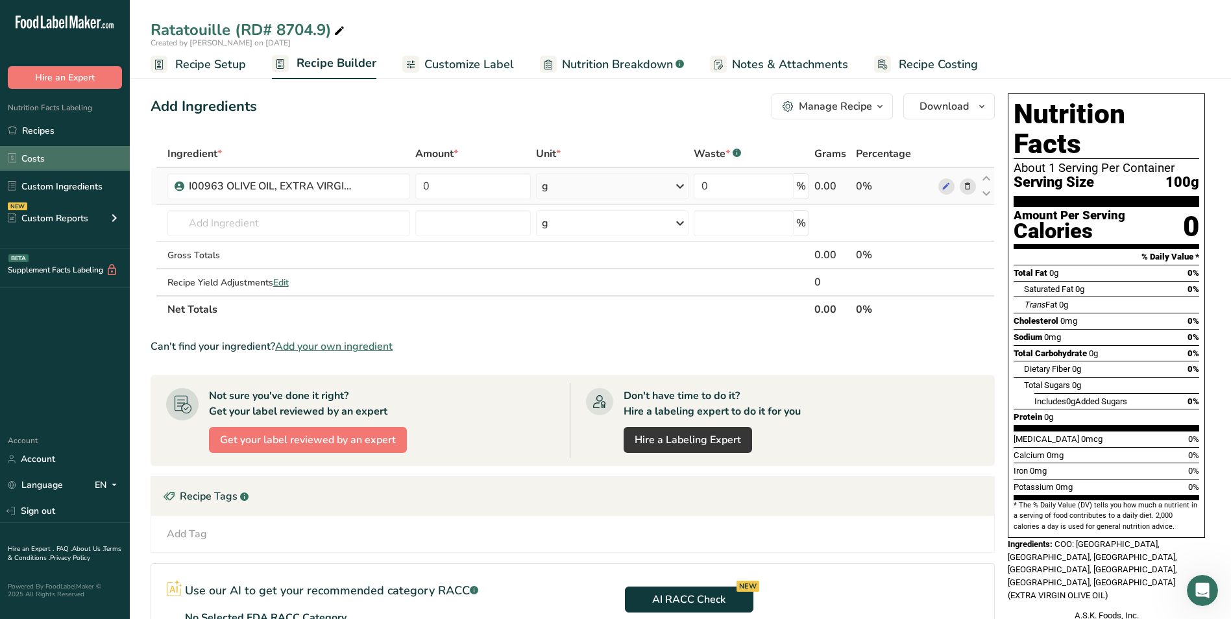
click at [55, 157] on link "Costs" at bounding box center [65, 158] width 130 height 25
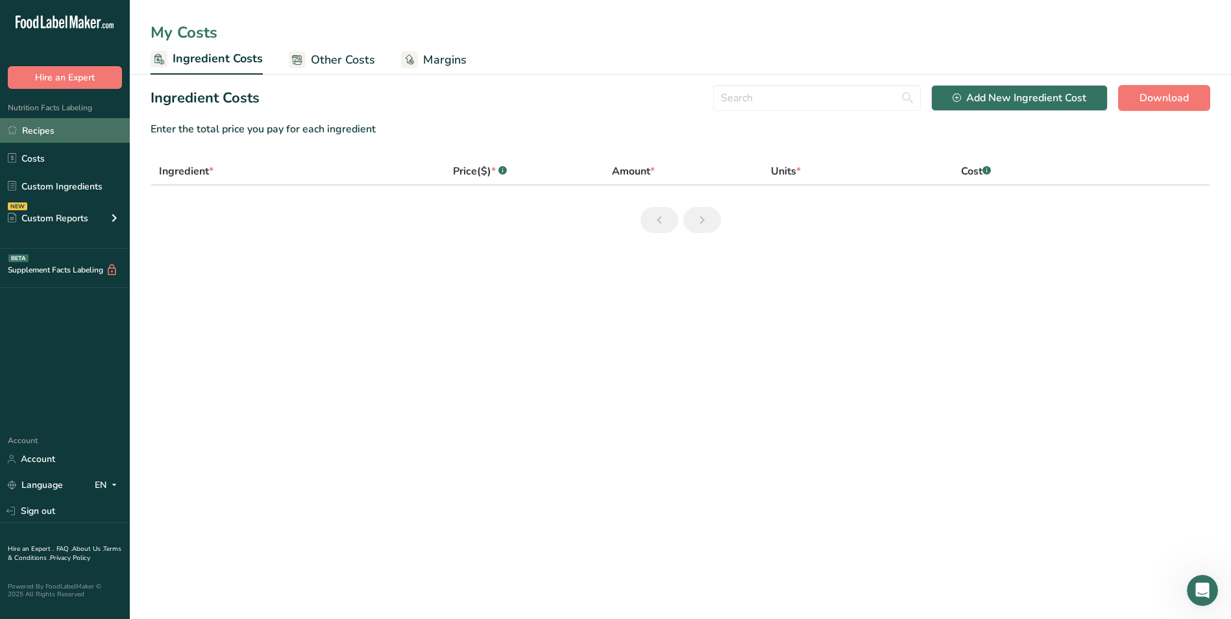
click at [49, 134] on link "Recipes" at bounding box center [65, 130] width 130 height 25
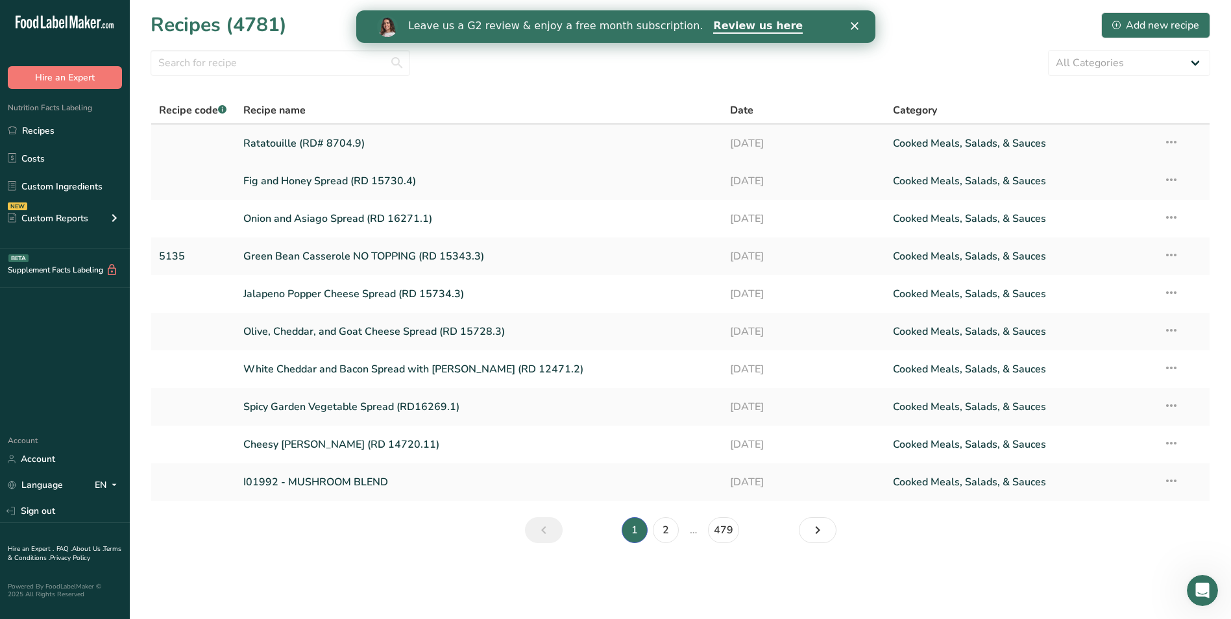
click at [1176, 137] on icon at bounding box center [1172, 141] width 16 height 23
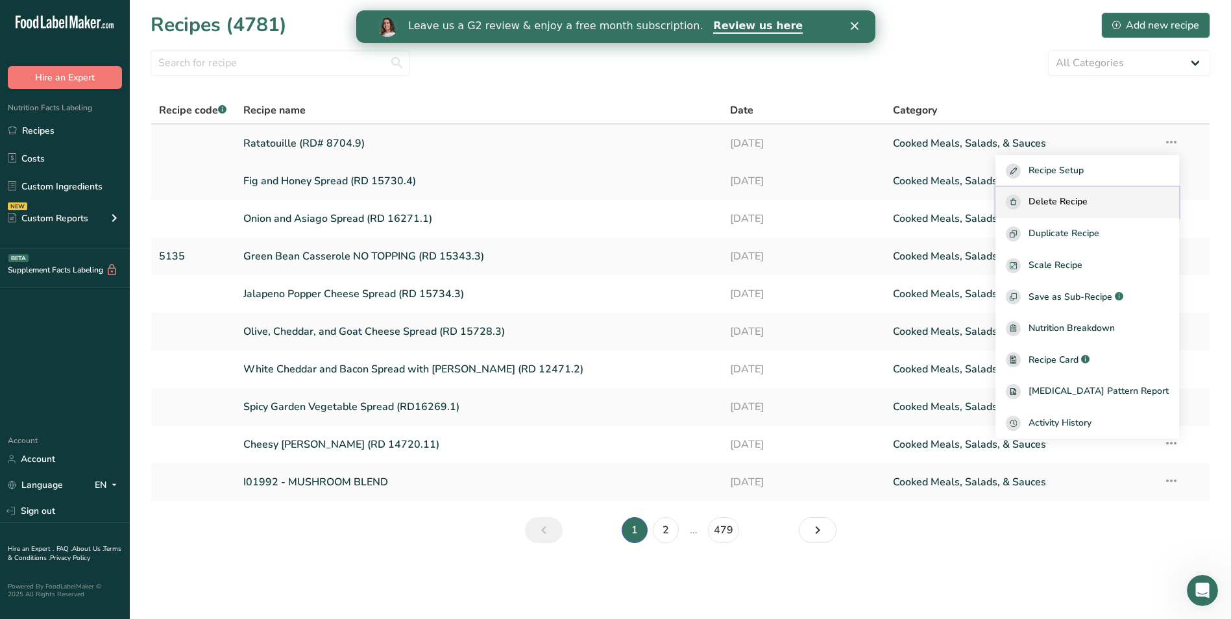
click at [1115, 209] on div "Delete Recipe" at bounding box center [1087, 202] width 163 height 15
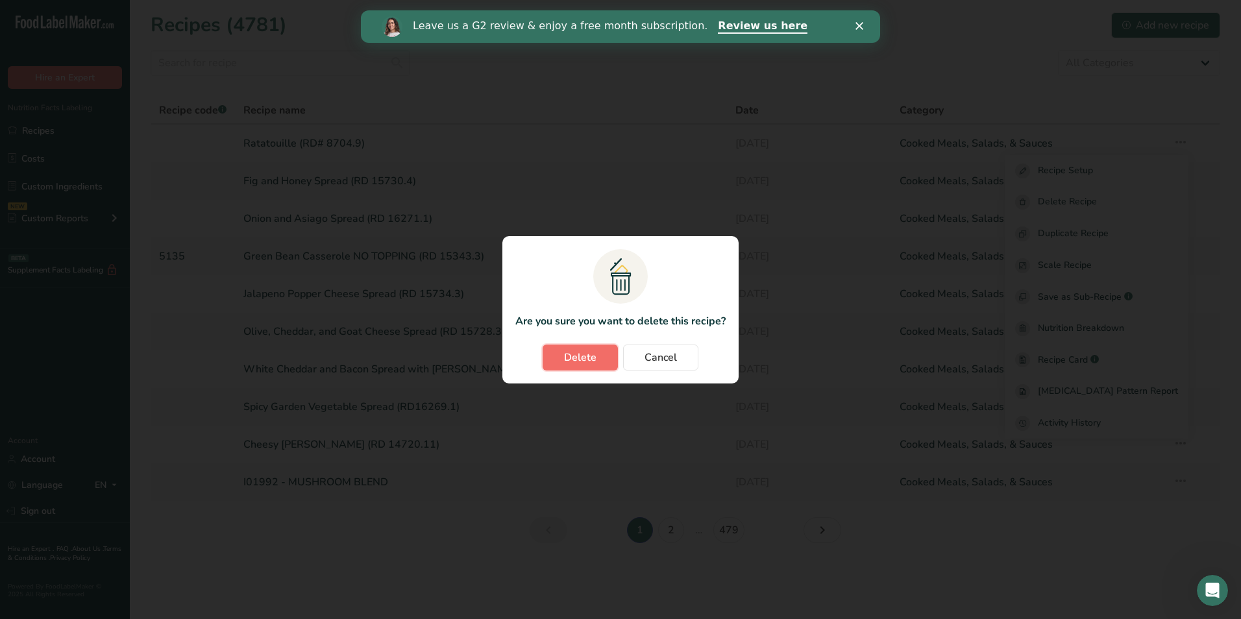
click at [568, 363] on span "Delete" at bounding box center [580, 358] width 32 height 16
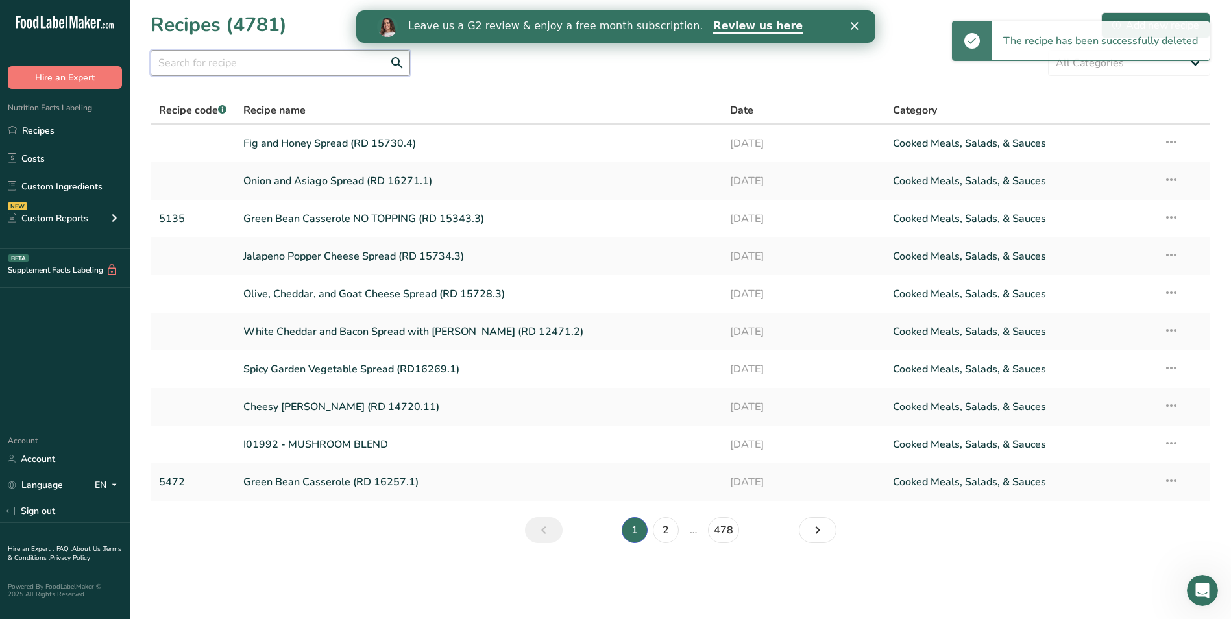
click at [288, 55] on input "text" at bounding box center [281, 63] width 260 height 26
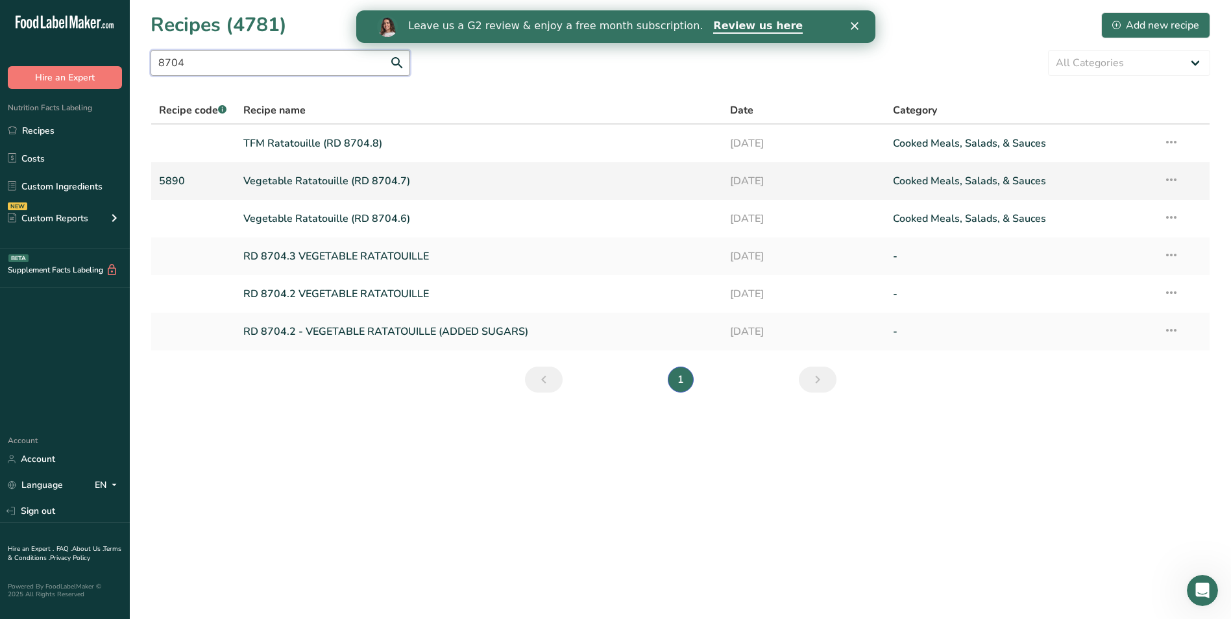
type input "8704"
click at [344, 177] on link "Vegetable Ratatouille (RD 8704.7)" at bounding box center [479, 180] width 472 height 27
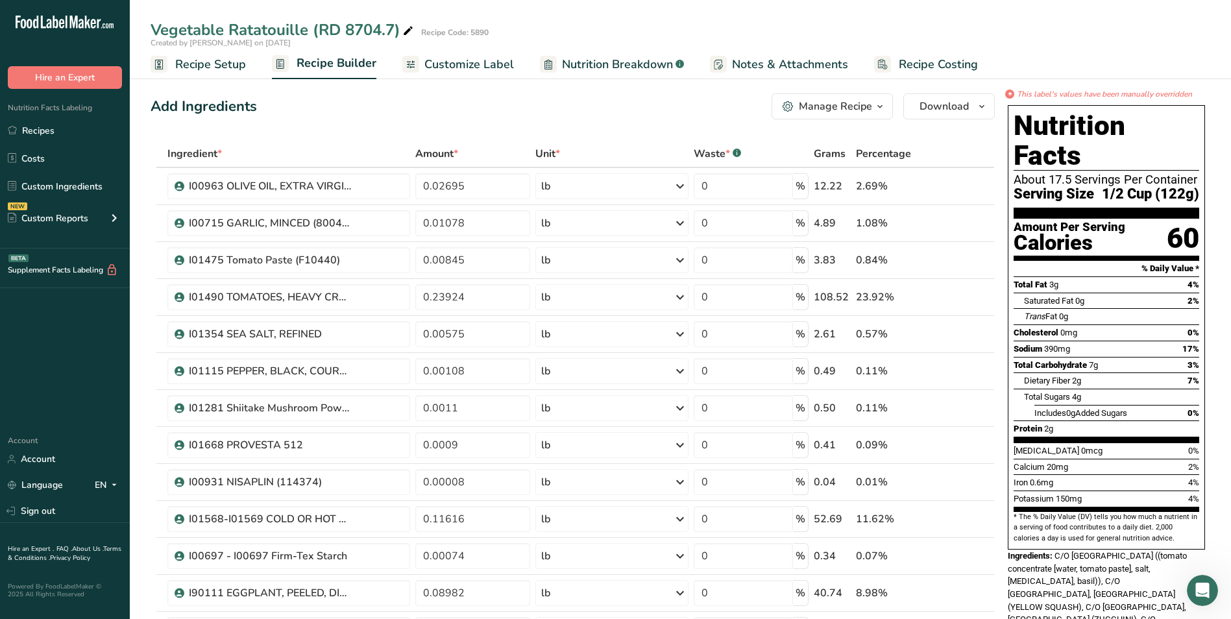
click at [859, 110] on div "Manage Recipe" at bounding box center [835, 107] width 73 height 16
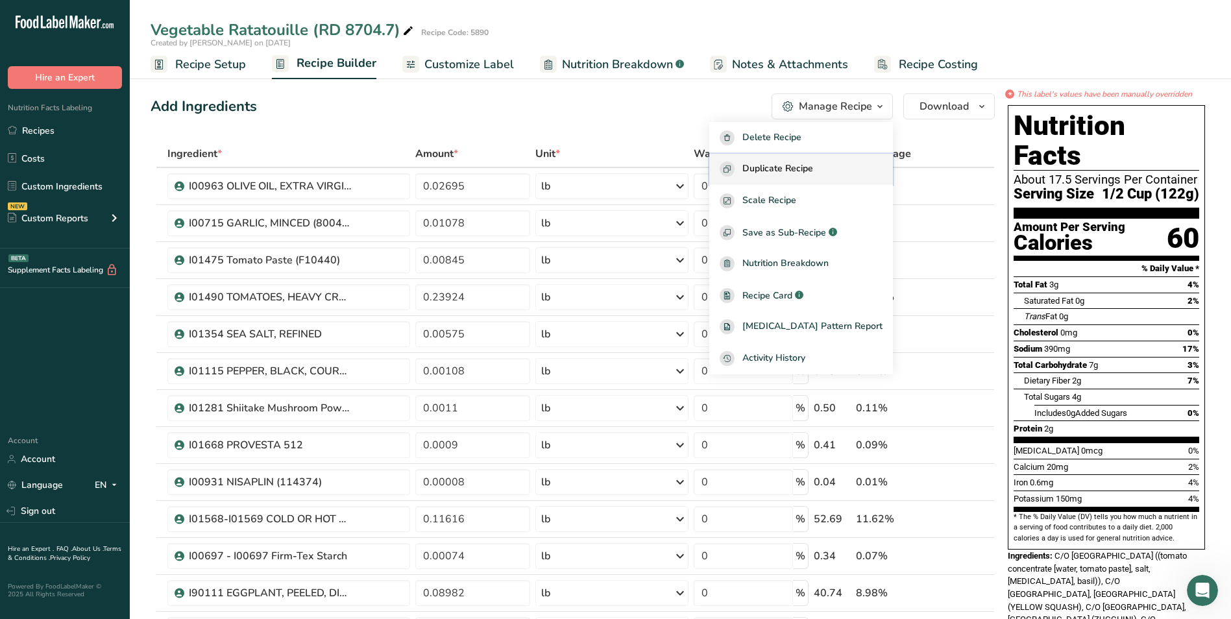
click at [837, 169] on div "Duplicate Recipe" at bounding box center [801, 169] width 163 height 15
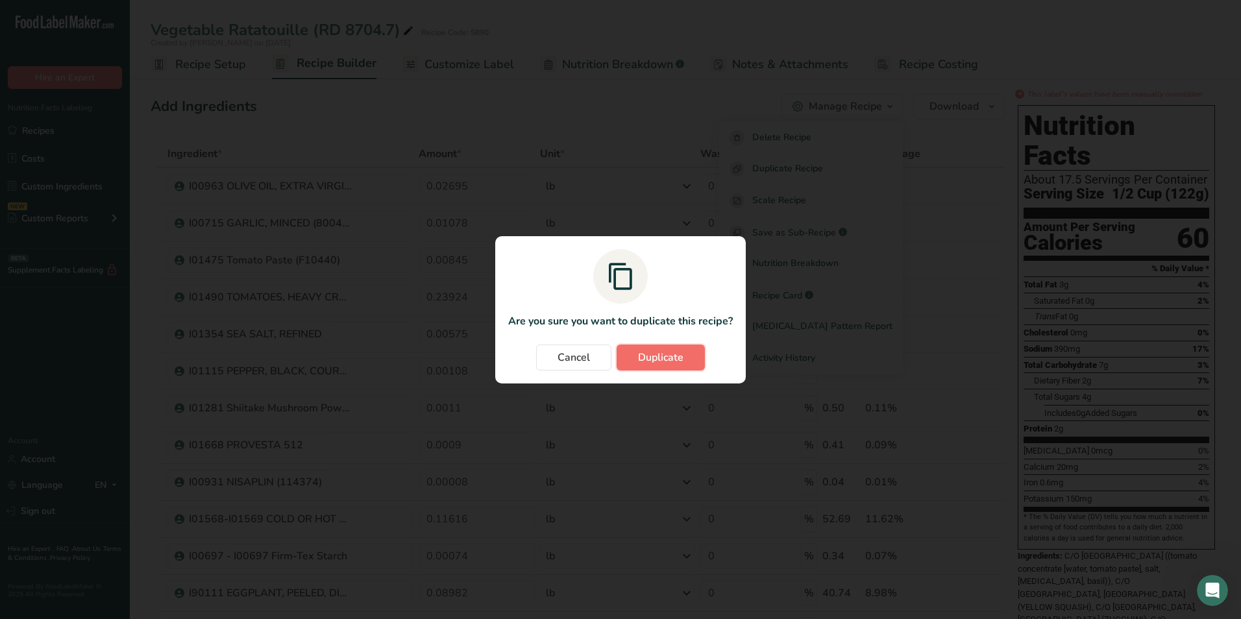
click at [676, 351] on span "Duplicate" at bounding box center [660, 358] width 45 height 16
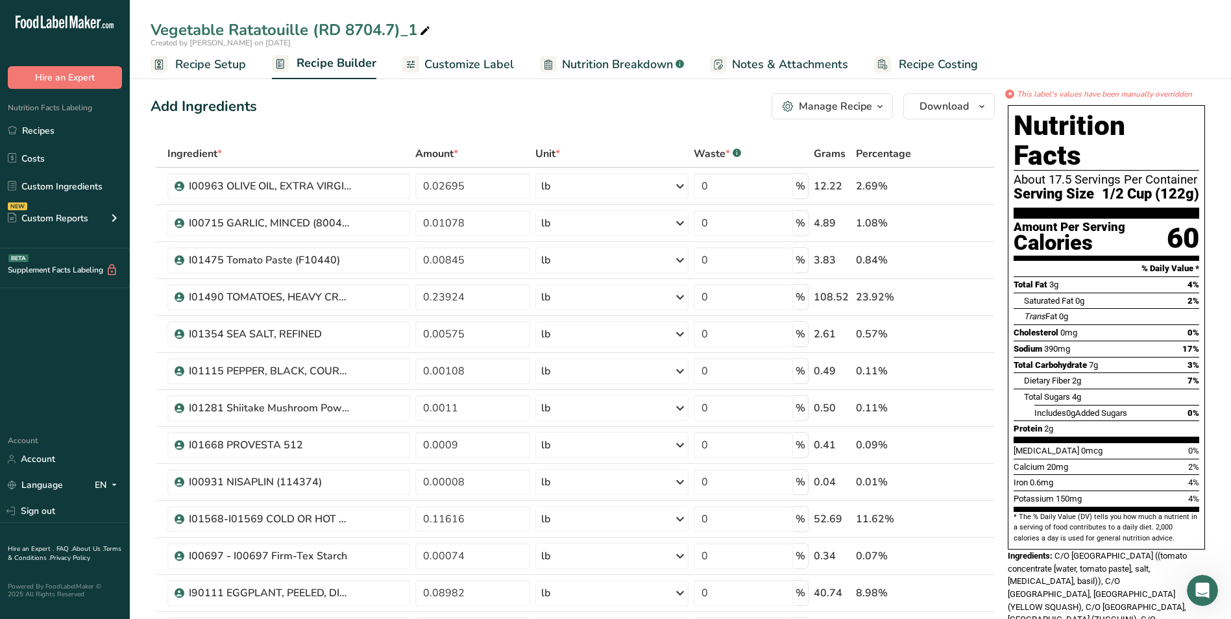
click at [427, 27] on icon at bounding box center [425, 31] width 12 height 18
type input "Vegetable Ratatouille (RD 8704.9)"
click at [498, 188] on input "0.02695" at bounding box center [472, 186] width 115 height 26
type input "0.02767"
click at [487, 230] on div "Ingredient * Amount * Unit * Waste * .a-a{fill:#347362;}.b-a{fill:#fff;} Grams …" at bounding box center [573, 583] width 844 height 886
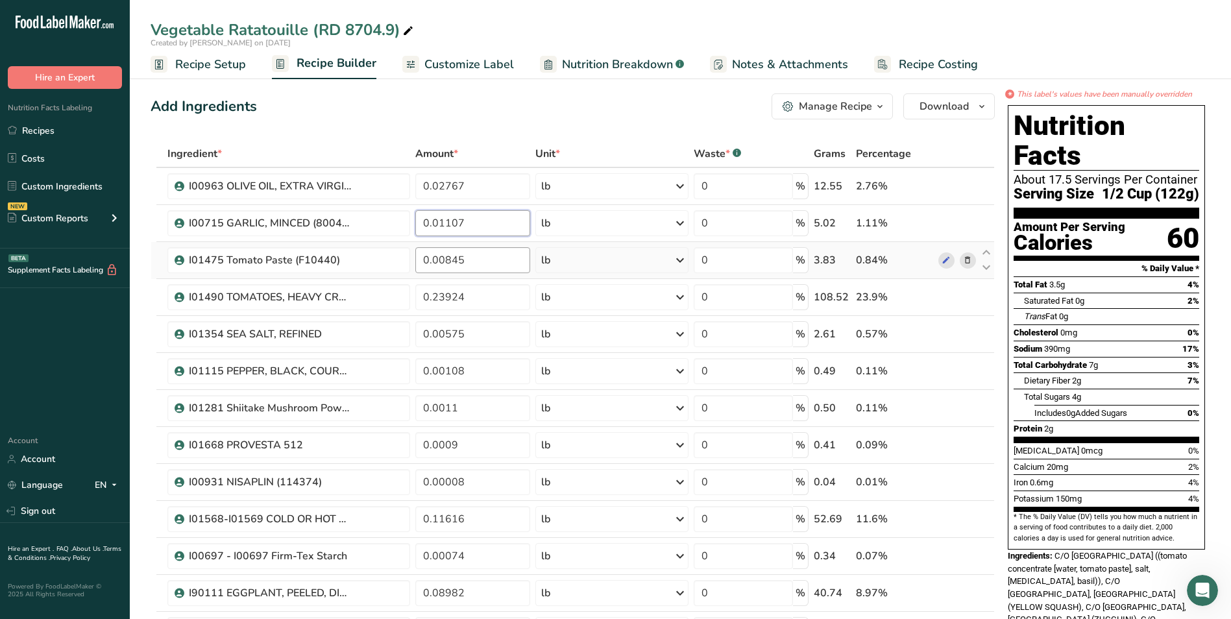
type input "0.01107"
click at [493, 256] on div "Ingredient * Amount * Unit * Waste * .a-a{fill:#347362;}.b-a{fill:#fff;} Grams …" at bounding box center [573, 583] width 844 height 886
type input "0.01099"
click at [509, 289] on div "Ingredient * Amount * Unit * Waste * .a-a{fill:#347362;}.b-a{fill:#fff;} Grams …" at bounding box center [573, 583] width 844 height 886
type input "0.24329"
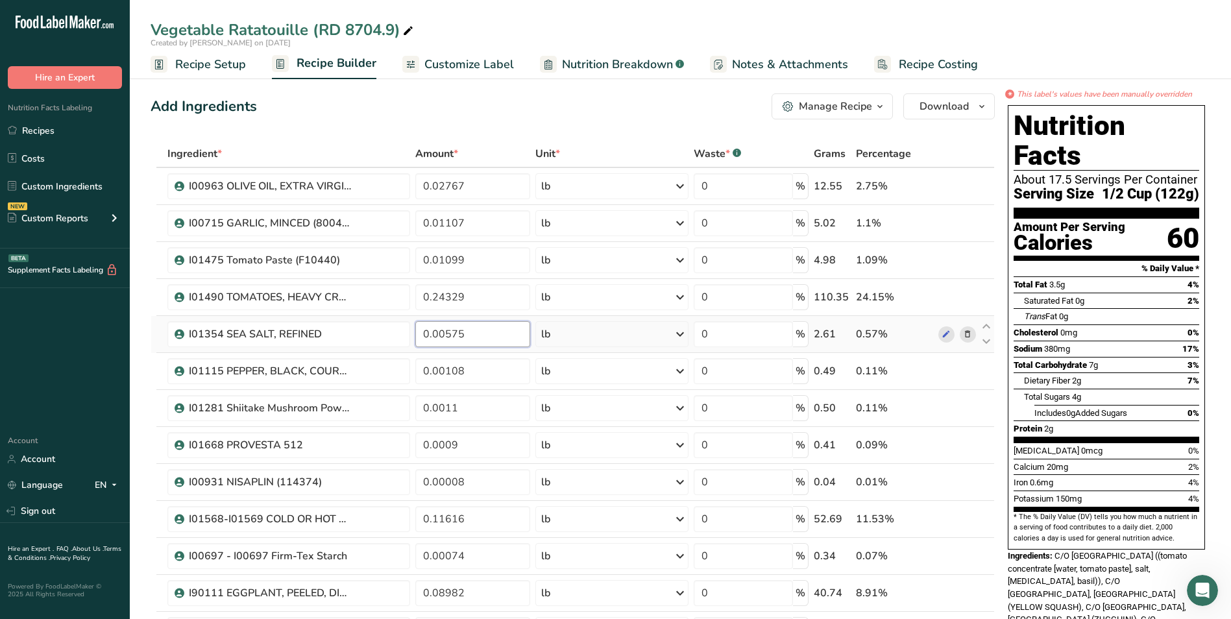
click at [504, 326] on div "Ingredient * Amount * Unit * Waste * .a-a{fill:#347362;}.b-a{fill:#fff;} Grams …" at bounding box center [573, 583] width 844 height 886
type input "0.00590"
click at [513, 357] on div "Ingredient * Amount * Unit * Waste * .a-a{fill:#347362;}.b-a{fill:#fff;} Grams …" at bounding box center [573, 583] width 844 height 886
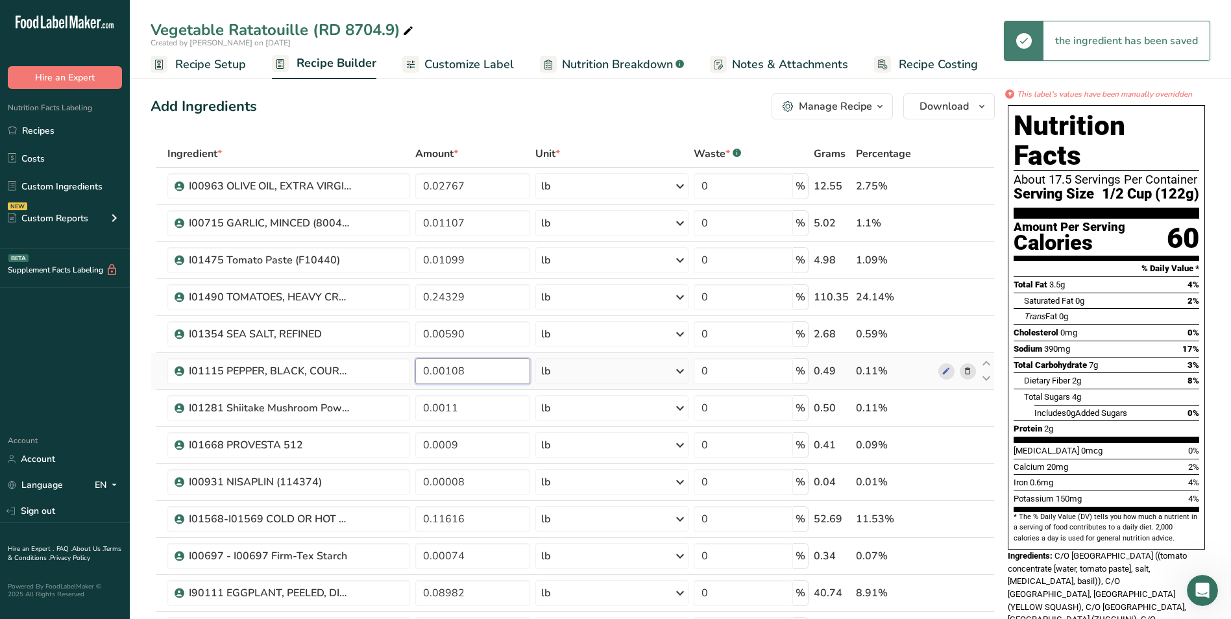
click at [519, 371] on input "0.00108" at bounding box center [472, 371] width 115 height 26
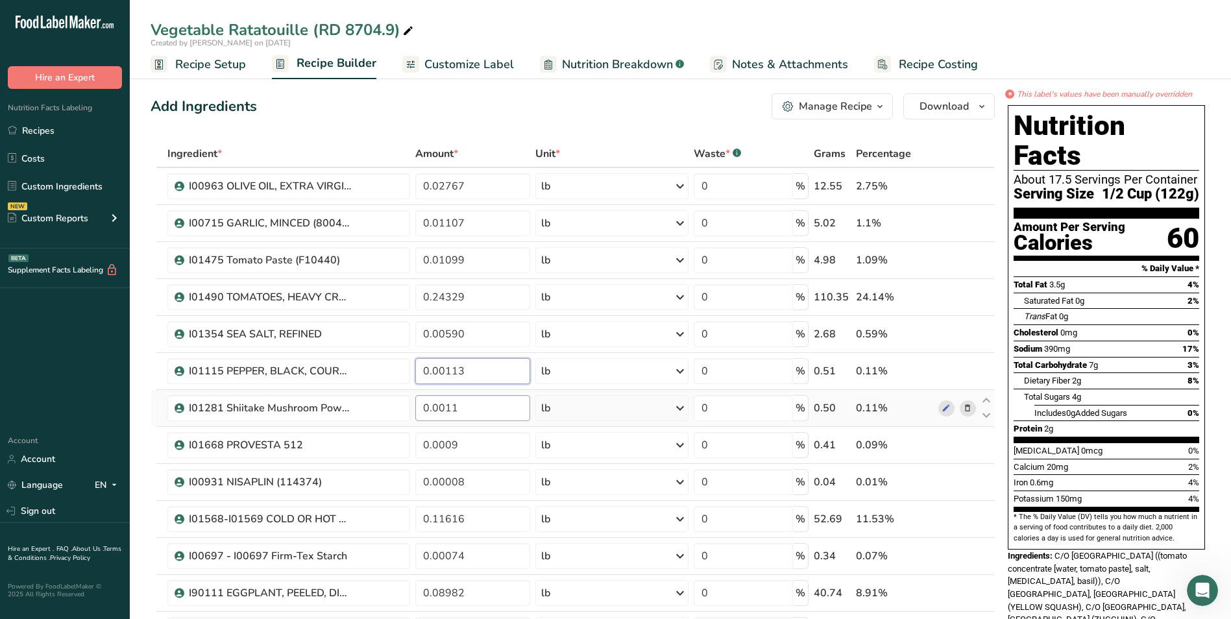
type input "0.00113"
click at [526, 400] on div "Ingredient * Amount * Unit * Waste * .a-a{fill:#347362;}.b-a{fill:#fff;} Grams …" at bounding box center [573, 583] width 844 height 886
type input "0.00113"
click at [520, 437] on div "Ingredient * Amount * Unit * Waste * .a-a{fill:#347362;}.b-a{fill:#fff;} Grams …" at bounding box center [573, 583] width 844 height 886
type input "0.00092"
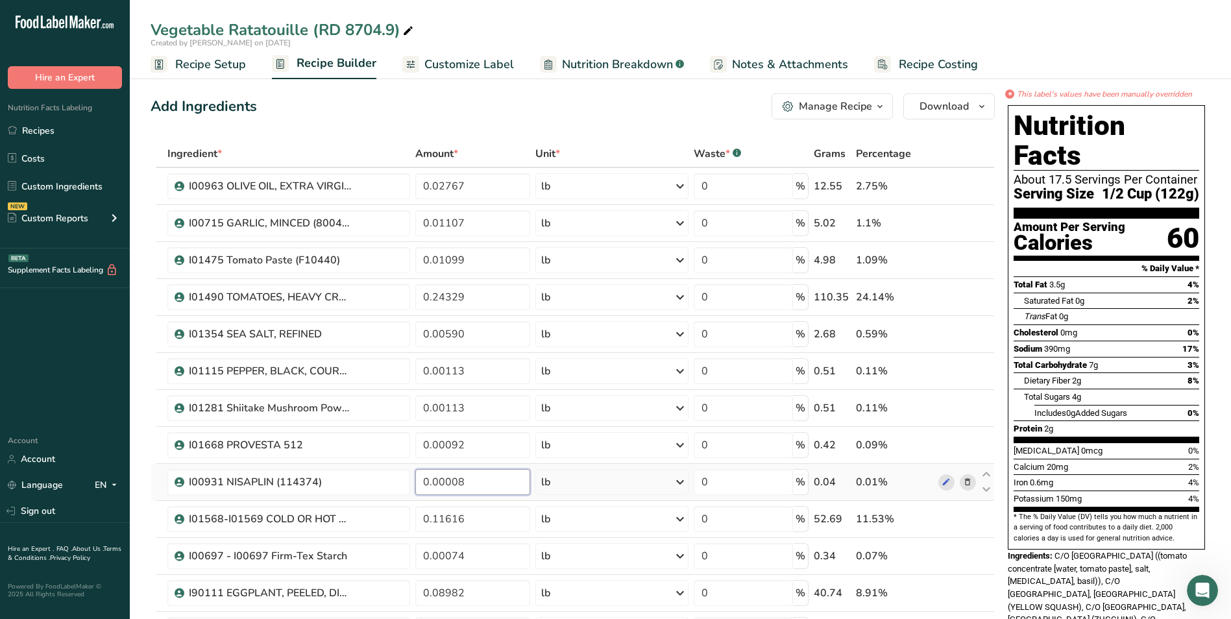
click at [527, 483] on div "Ingredient * Amount * Unit * Waste * .a-a{fill:#347362;}.b-a{fill:#fff;} Grams …" at bounding box center [573, 583] width 844 height 886
click at [511, 509] on div "Ingredient * Amount * Unit * Waste * .a-a{fill:#347362;}.b-a{fill:#fff;} Grams …" at bounding box center [573, 583] width 844 height 886
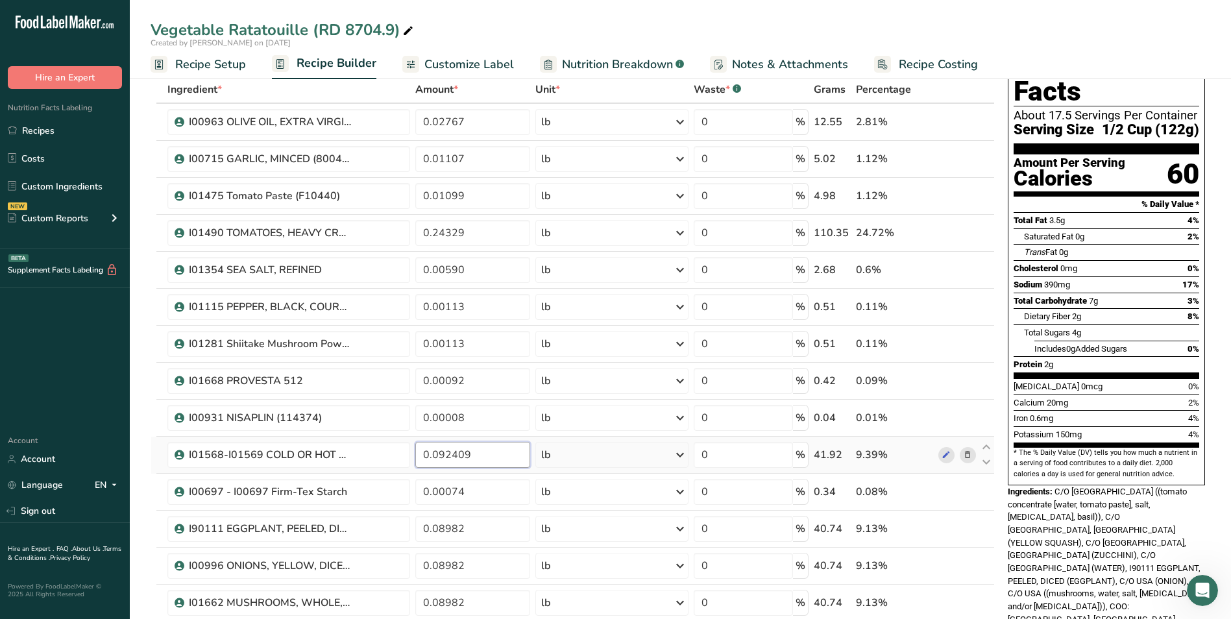
scroll to position [65, 0]
type input "0.092409"
click at [506, 498] on div "Ingredient * Amount * Unit * Waste * .a-a{fill:#347362;}.b-a{fill:#fff;} Grams …" at bounding box center [573, 518] width 844 height 886
type input "0.00092"
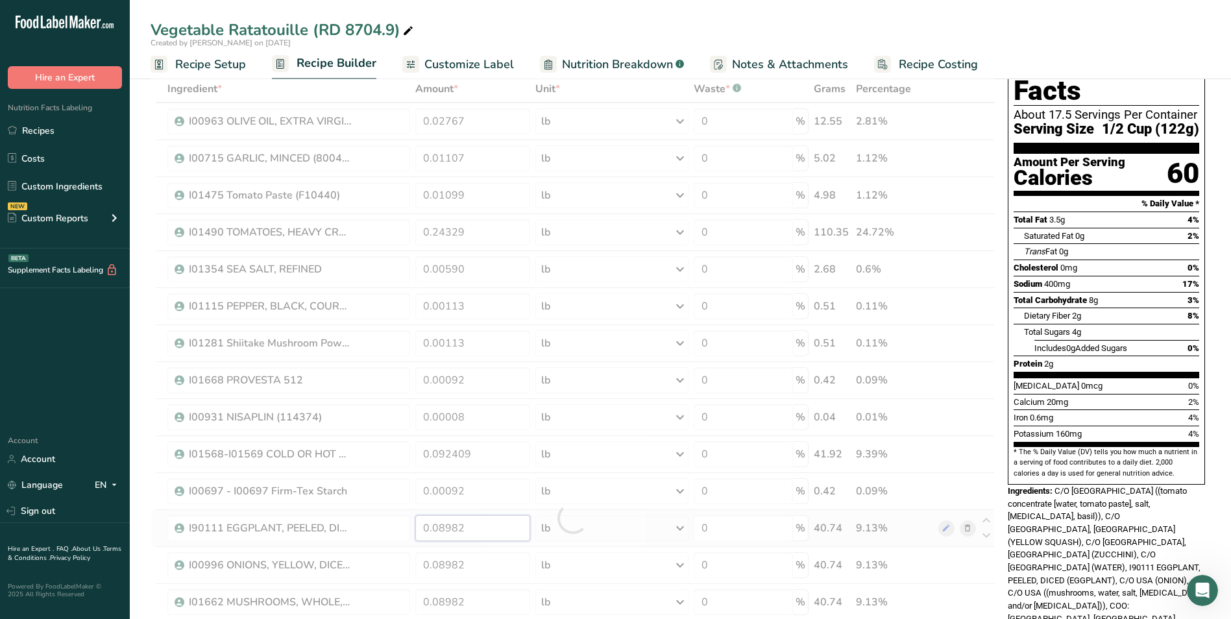
click at [511, 525] on div "Ingredient * Amount * Unit * Waste * .a-a{fill:#347362;}.b-a{fill:#fff;} Grams …" at bounding box center [573, 518] width 844 height 886
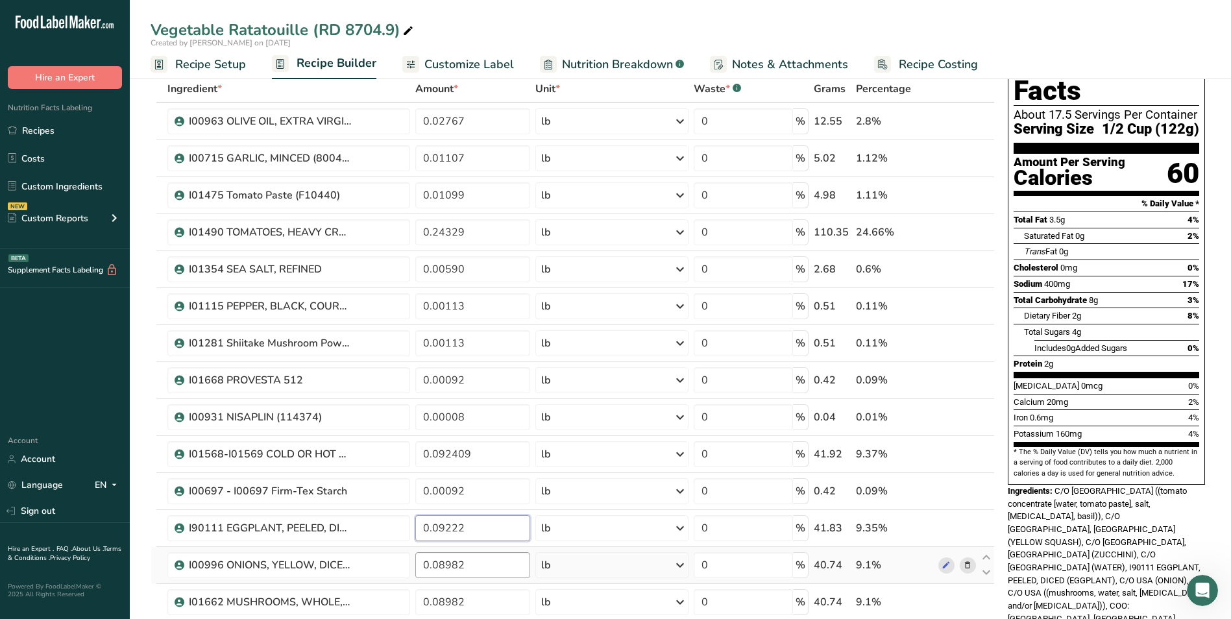
type input "0.09222"
click at [505, 563] on div "Ingredient * Amount * Unit * Waste * .a-a{fill:#347362;}.b-a{fill:#fff;} Grams …" at bounding box center [573, 518] width 844 height 886
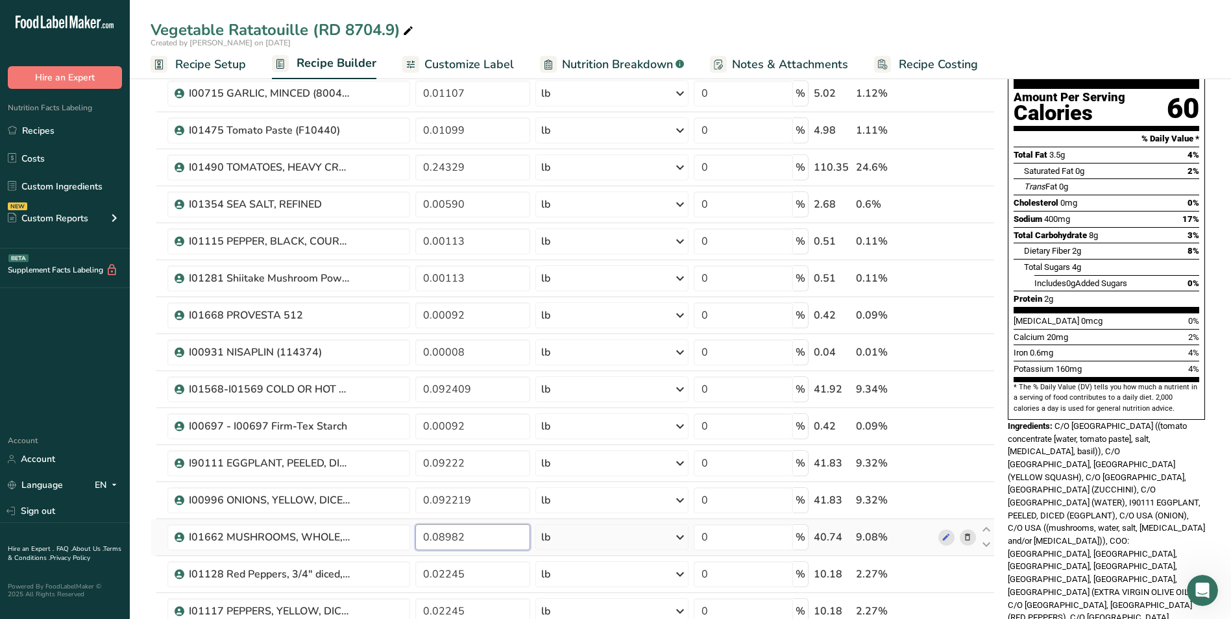
click at [497, 535] on div "Ingredient * Amount * Unit * Waste * .a-a{fill:#347362;}.b-a{fill:#fff;} Grams …" at bounding box center [573, 453] width 844 height 886
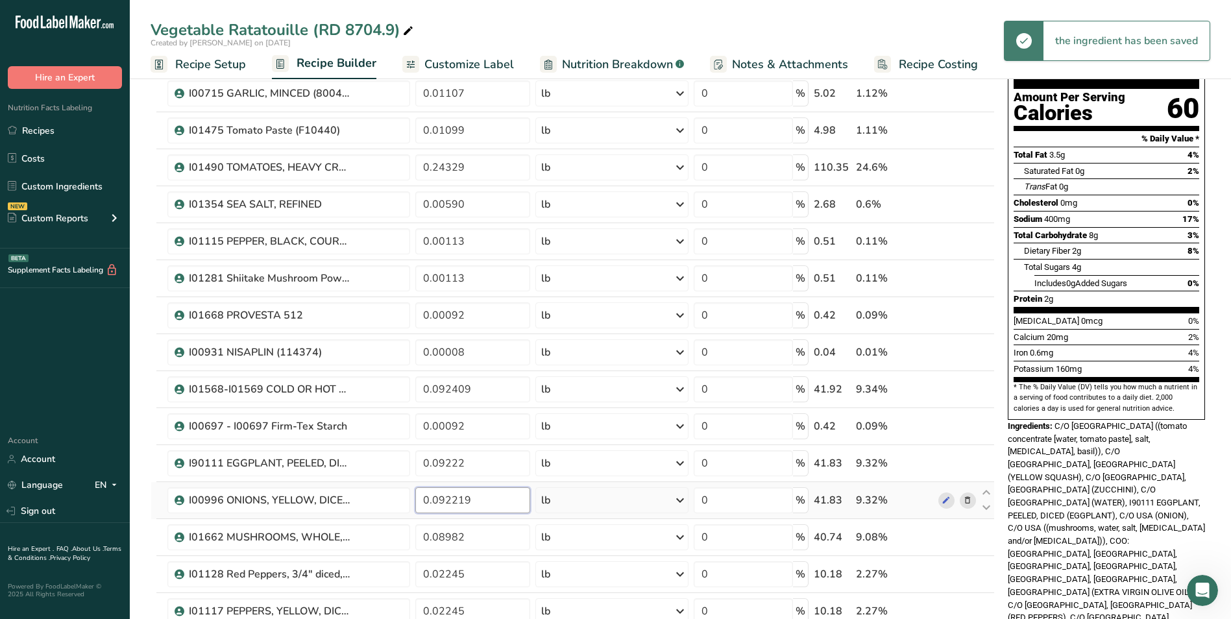
click at [495, 504] on div "Ingredient * Amount * Unit * Waste * .a-a{fill:#347362;}.b-a{fill:#fff;} Grams …" at bounding box center [573, 453] width 844 height 886
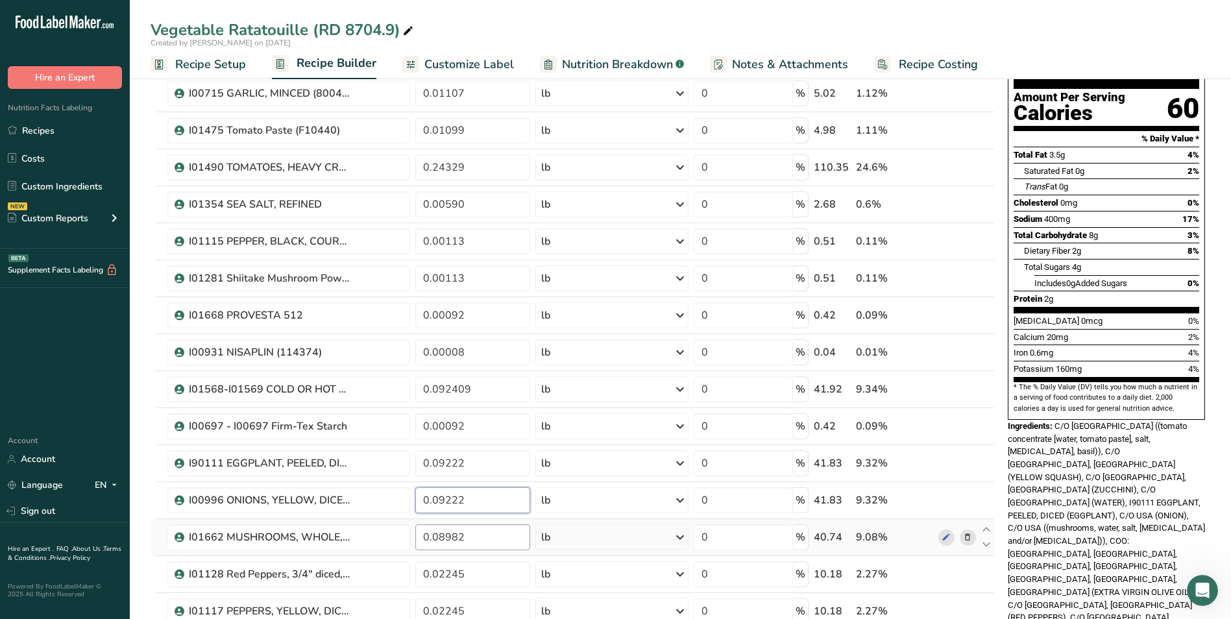
type input "0.09222"
click at [509, 539] on div "Ingredient * Amount * Unit * Waste * .a-a{fill:#347362;}.b-a{fill:#fff;} Grams …" at bounding box center [573, 453] width 844 height 886
type input "0.09222"
click at [508, 578] on div "Ingredient * Amount * Unit * Waste * .a-a{fill:#347362;}.b-a{fill:#fff;} Grams …" at bounding box center [573, 453] width 844 height 886
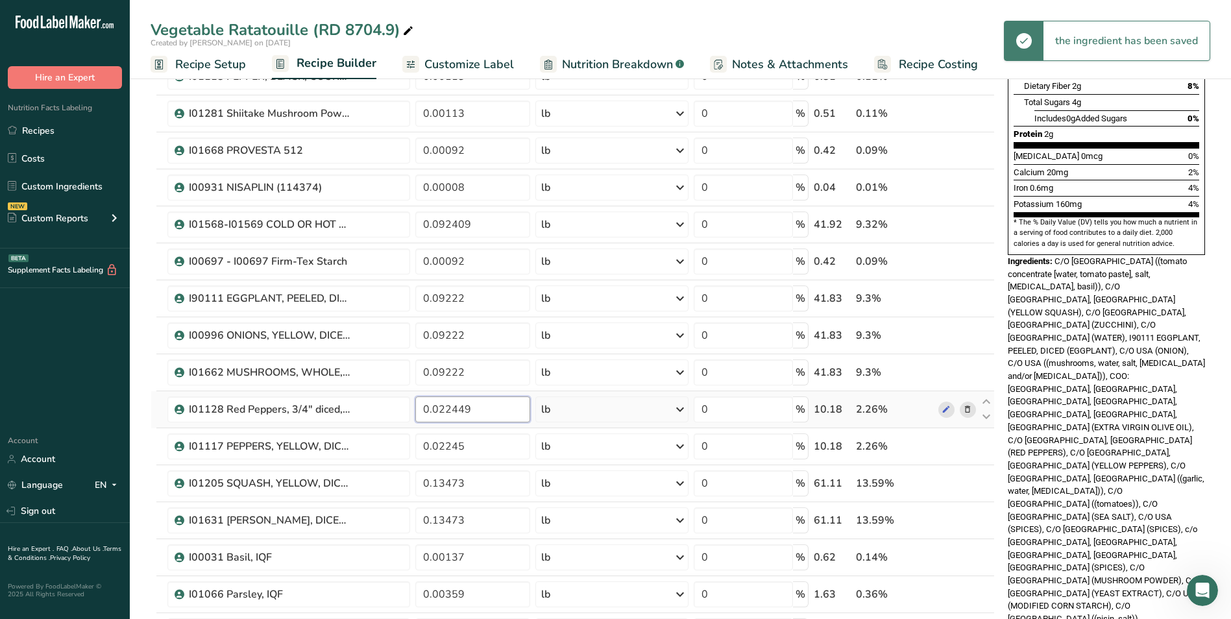
scroll to position [325, 0]
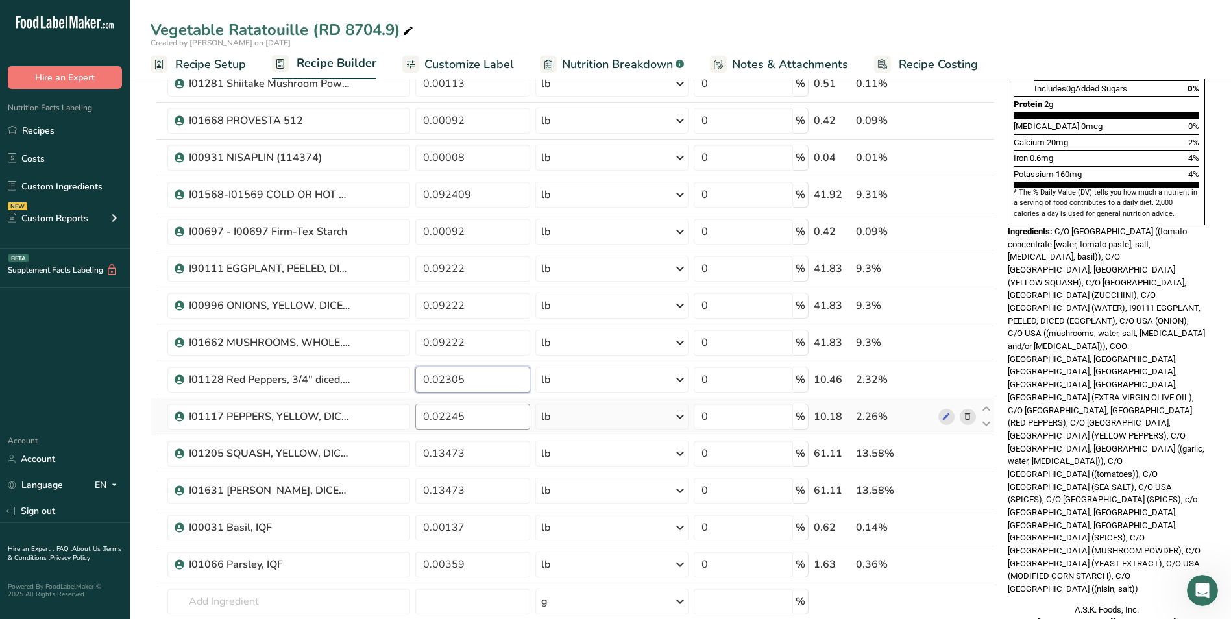
type input "0.02305"
click at [508, 424] on div "Ingredient * Amount * Unit * Waste * .a-a{fill:#347362;}.b-a{fill:#fff;} Grams …" at bounding box center [573, 259] width 844 height 886
type input "0.02305"
click at [506, 460] on div "Ingredient * Amount * Unit * Waste * .a-a{fill:#347362;}.b-a{fill:#fff;} Grams …" at bounding box center [573, 259] width 844 height 886
type input "0.13833"
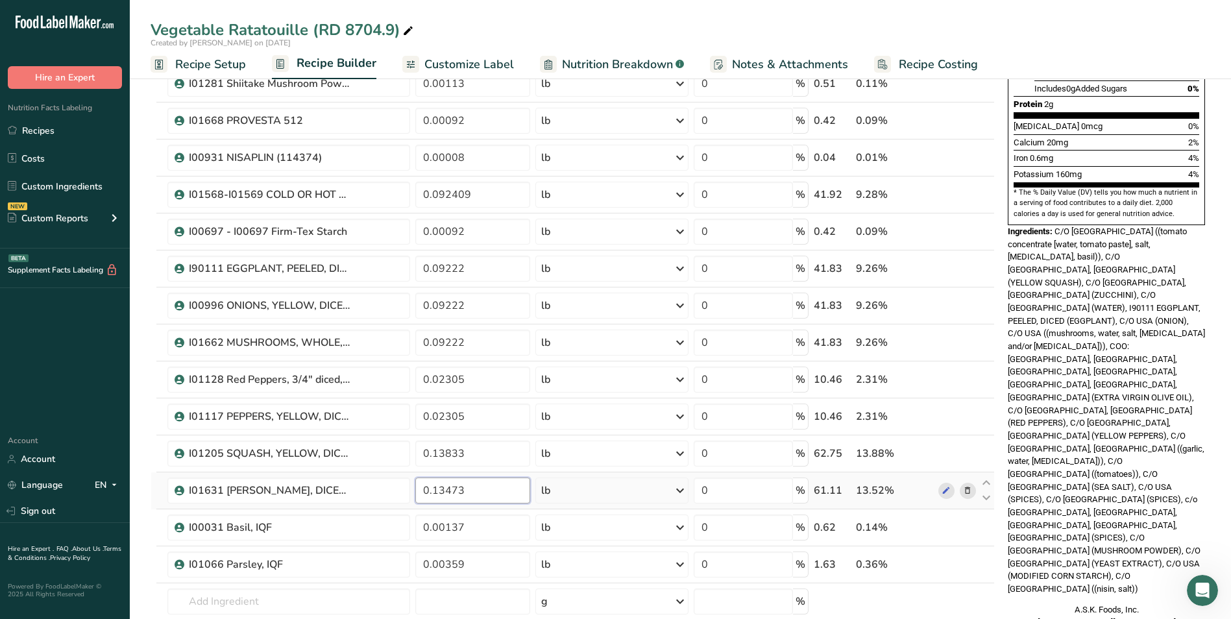
click at [511, 485] on div "Ingredient * Amount * Unit * Waste * .a-a{fill:#347362;}.b-a{fill:#fff;} Grams …" at bounding box center [573, 259] width 844 height 886
type input "0.13833"
click at [512, 522] on div "Ingredient * Amount * Unit * Waste * .a-a{fill:#347362;}.b-a{fill:#fff;} Grams …" at bounding box center [573, 259] width 844 height 886
type input "0.00141"
click at [510, 554] on div "Ingredient * Amount * Unit * Waste * .a-a{fill:#347362;}.b-a{fill:#fff;} Grams …" at bounding box center [573, 259] width 844 height 886
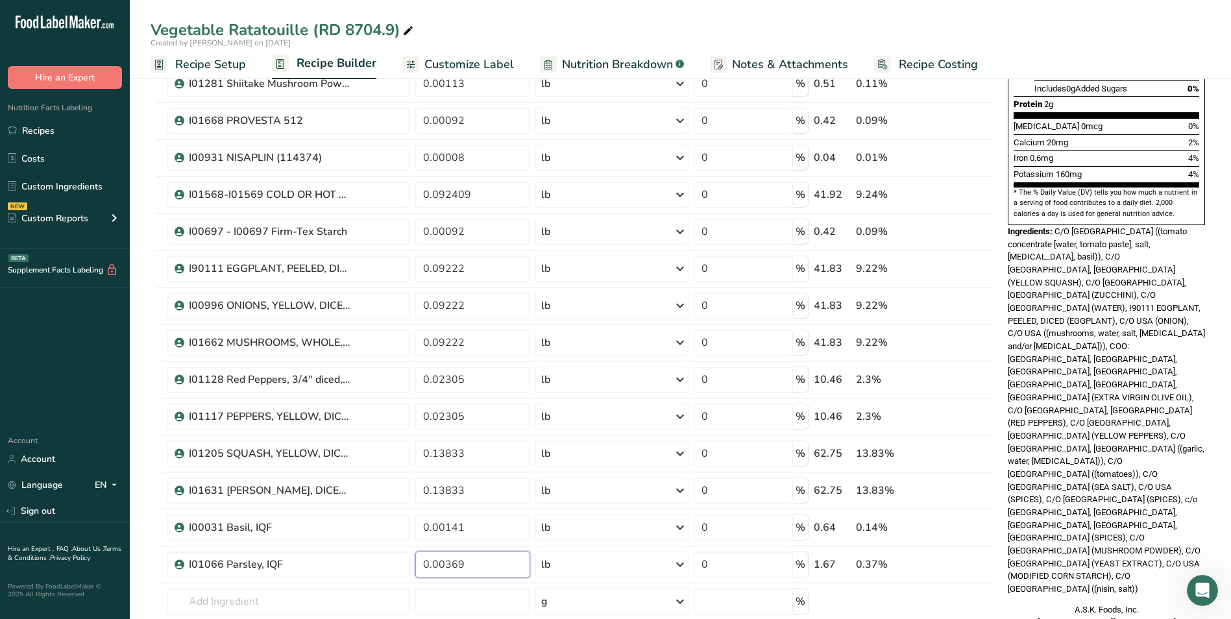
type input "0.00369"
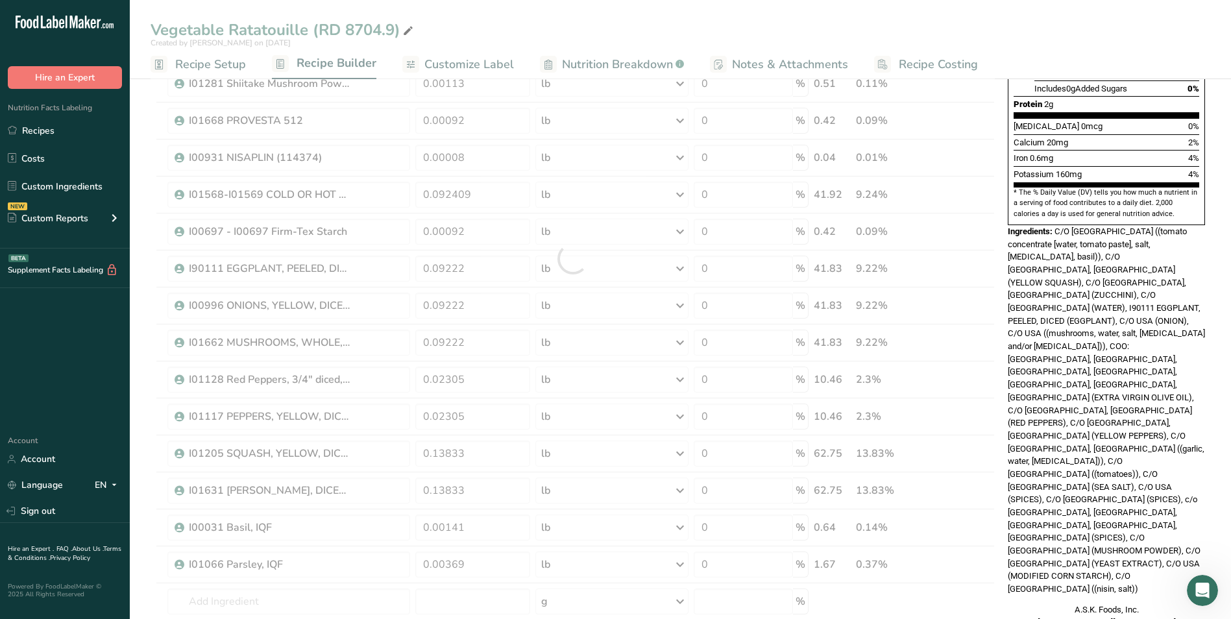
click at [1070, 549] on div "* This label's values have been manually overridden Nutrition Facts About 17.5 …" at bounding box center [1107, 462] width 208 height 1397
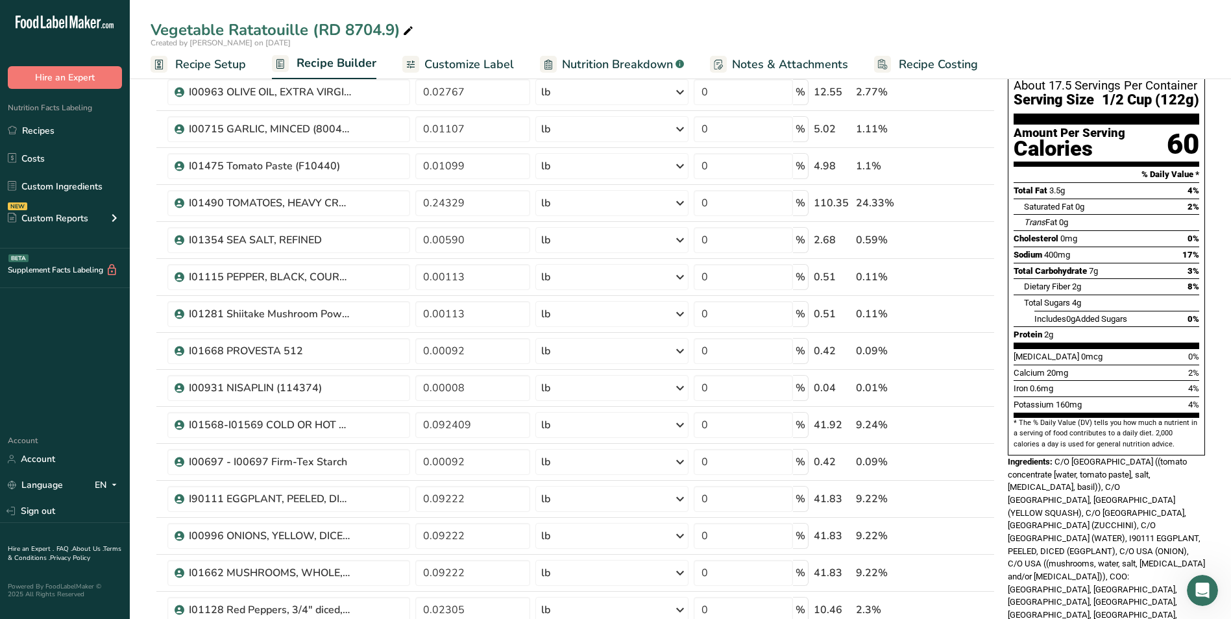
scroll to position [0, 0]
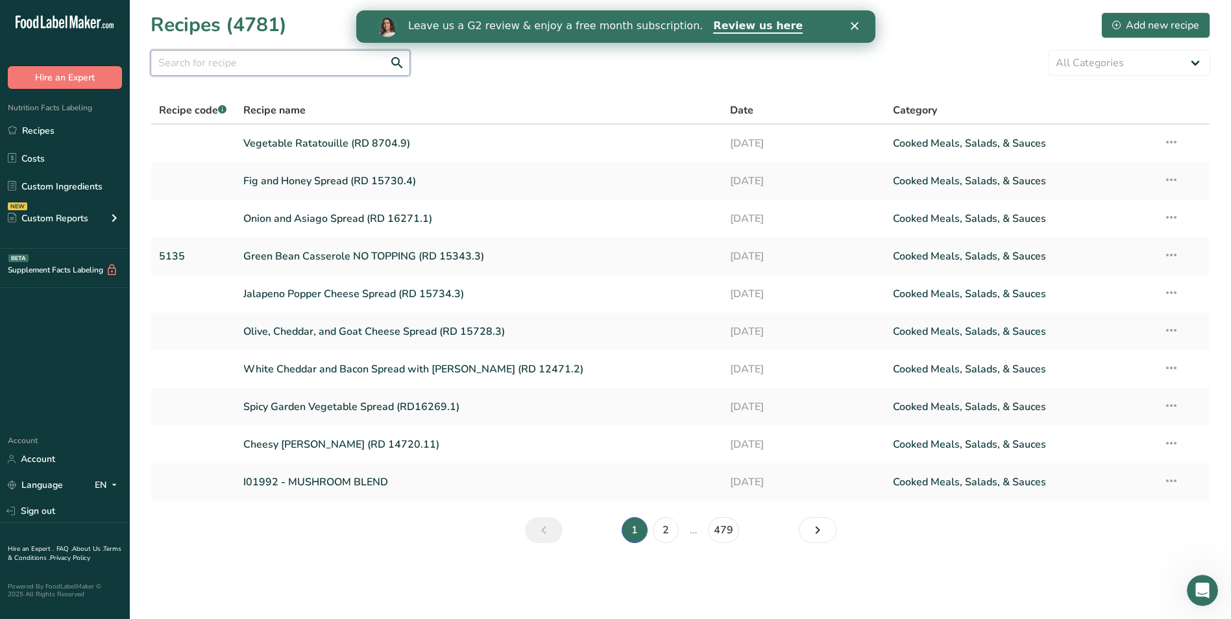
click at [308, 56] on input "text" at bounding box center [281, 63] width 260 height 26
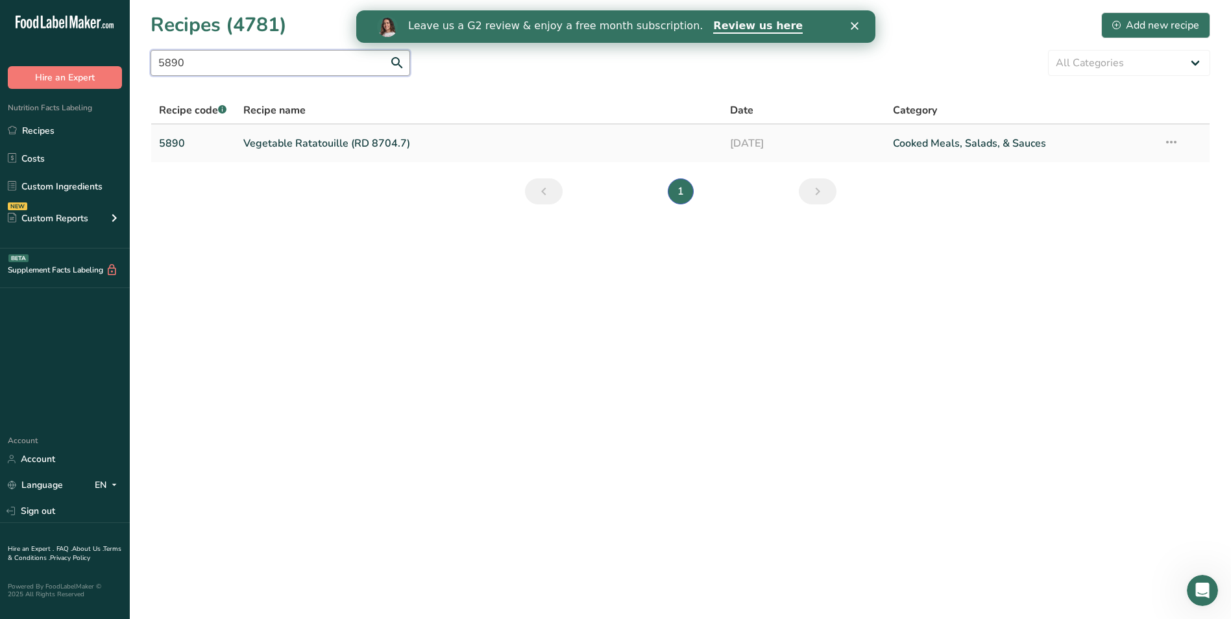
type input "5890"
click at [336, 145] on link "Vegetable Ratatouille (RD 8704.7)" at bounding box center [479, 143] width 472 height 27
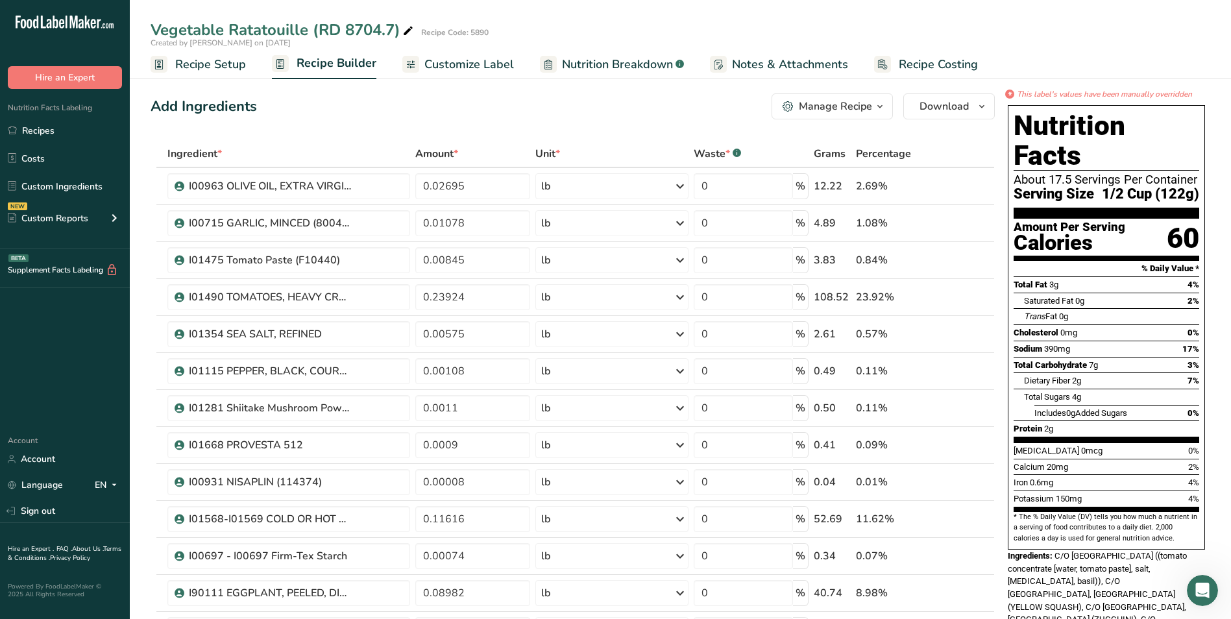
click at [462, 62] on span "Customize Label" at bounding box center [469, 65] width 90 height 18
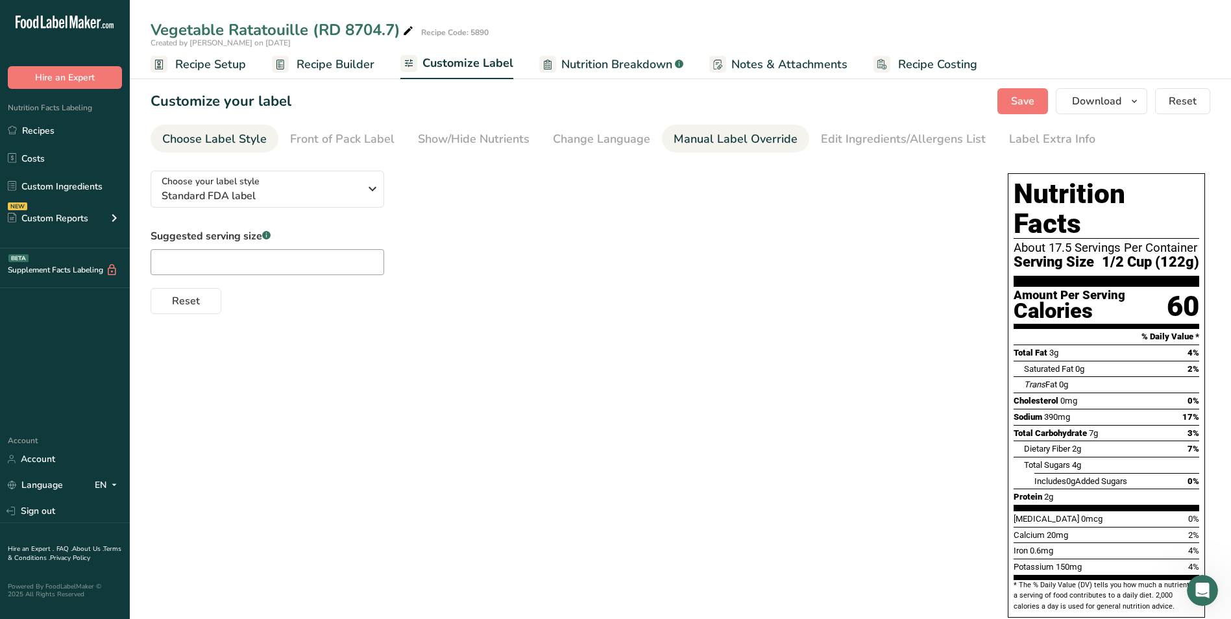
click at [767, 140] on div "Manual Label Override" at bounding box center [736, 139] width 124 height 18
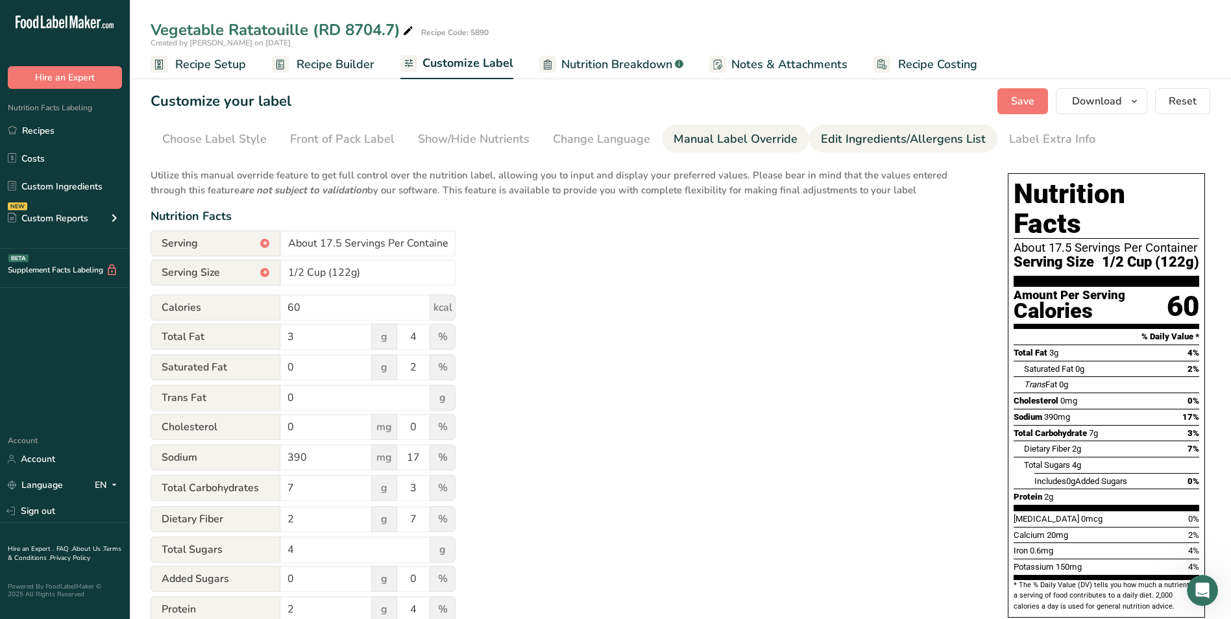
click at [850, 127] on link "Edit Ingredients/Allergens List" at bounding box center [903, 139] width 165 height 29
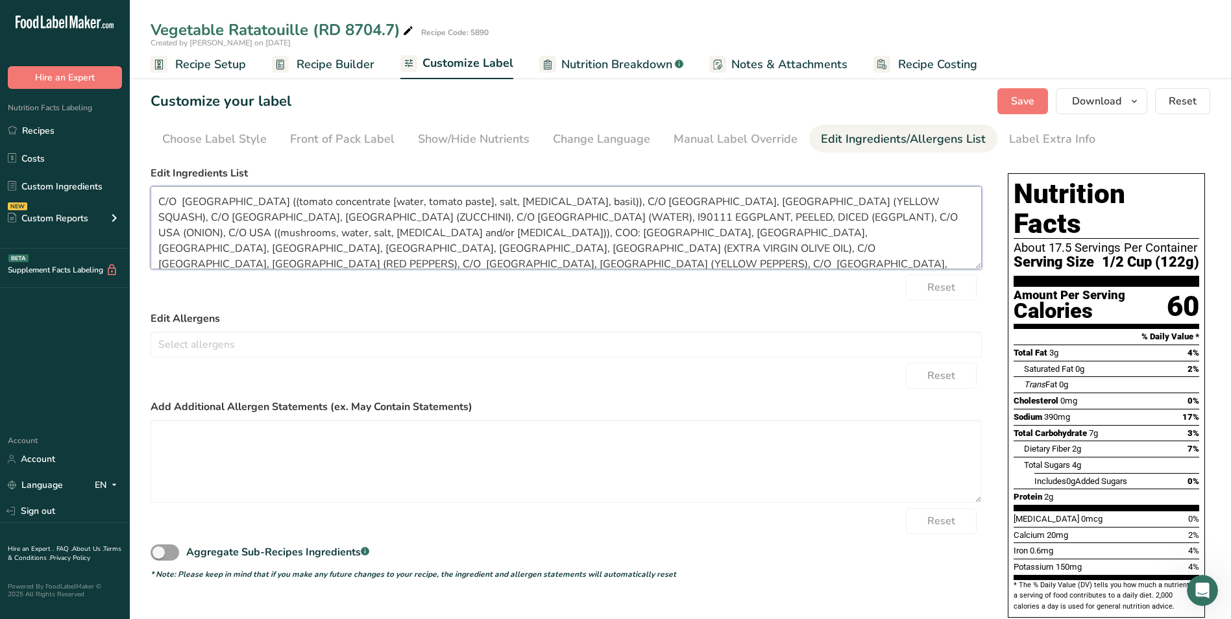
drag, startPoint x: 211, startPoint y: 202, endPoint x: 502, endPoint y: 203, distance: 291.4
click at [502, 203] on textarea "C/O [GEOGRAPHIC_DATA] ((tomato concentrate [water, tomato paste], salt, [MEDICA…" at bounding box center [566, 227] width 831 height 83
